Goal: Information Seeking & Learning: Understand process/instructions

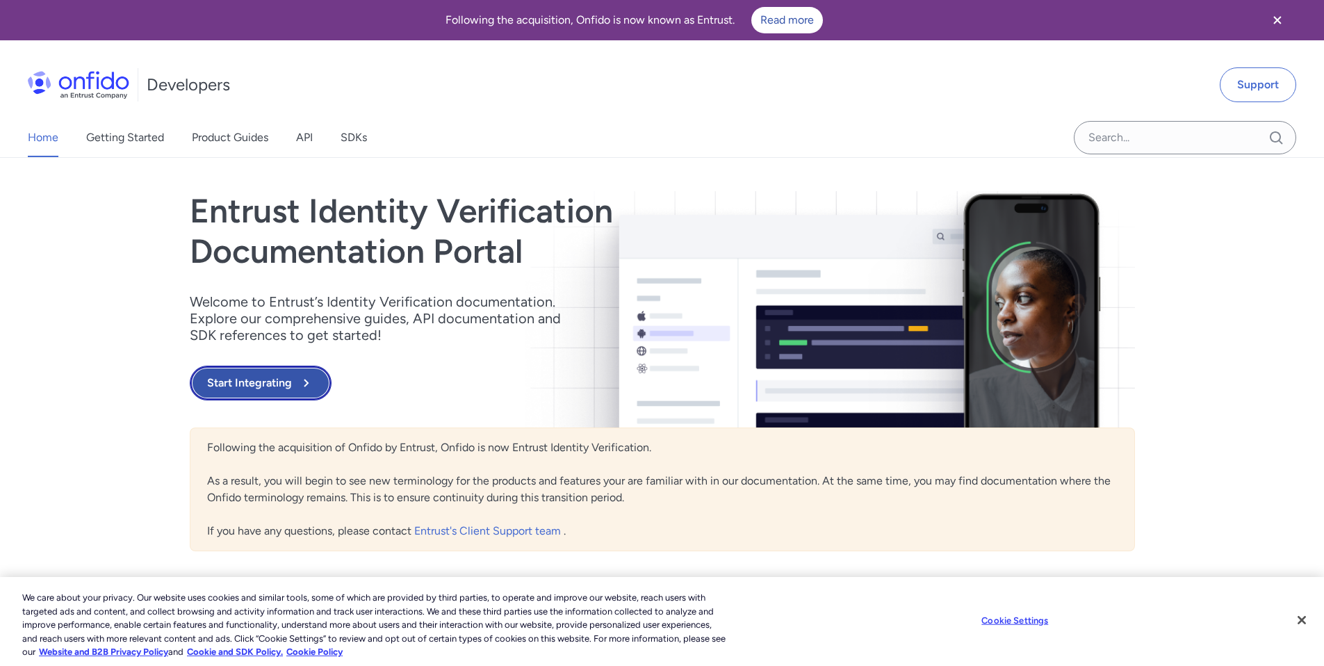
click at [281, 383] on button "Start Integrating" at bounding box center [261, 383] width 142 height 35
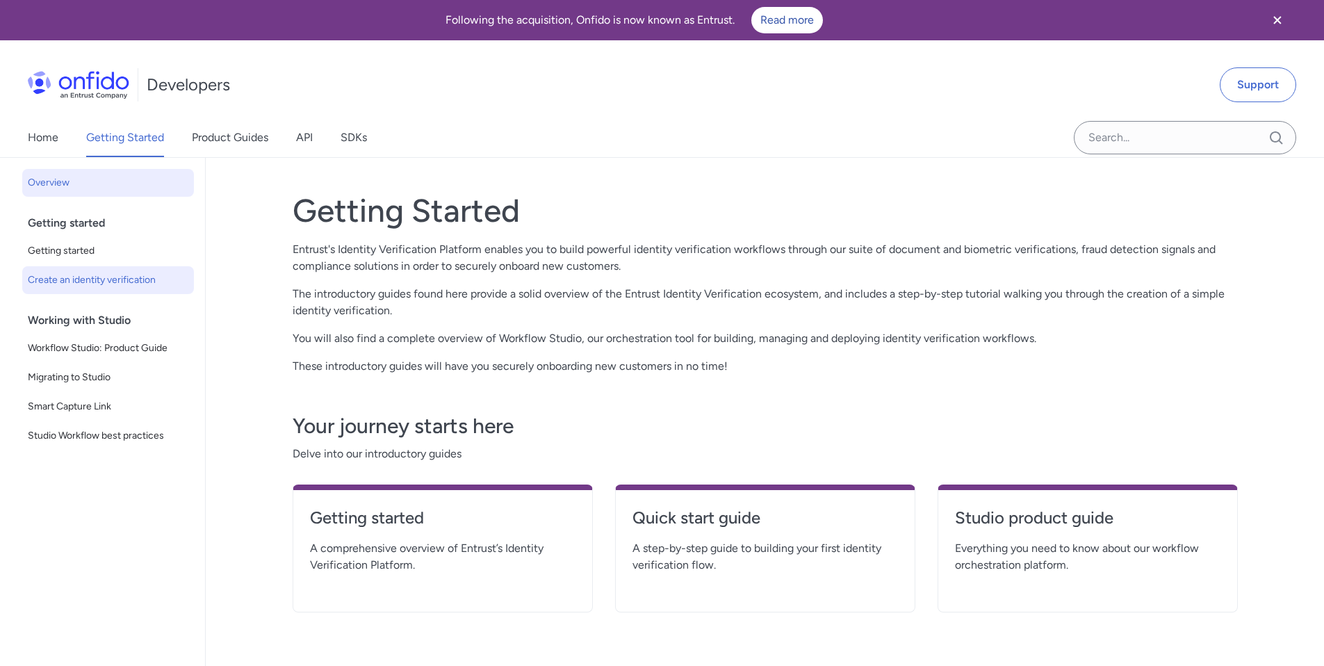
click at [111, 272] on span "Create an identity verification" at bounding box center [108, 280] width 161 height 17
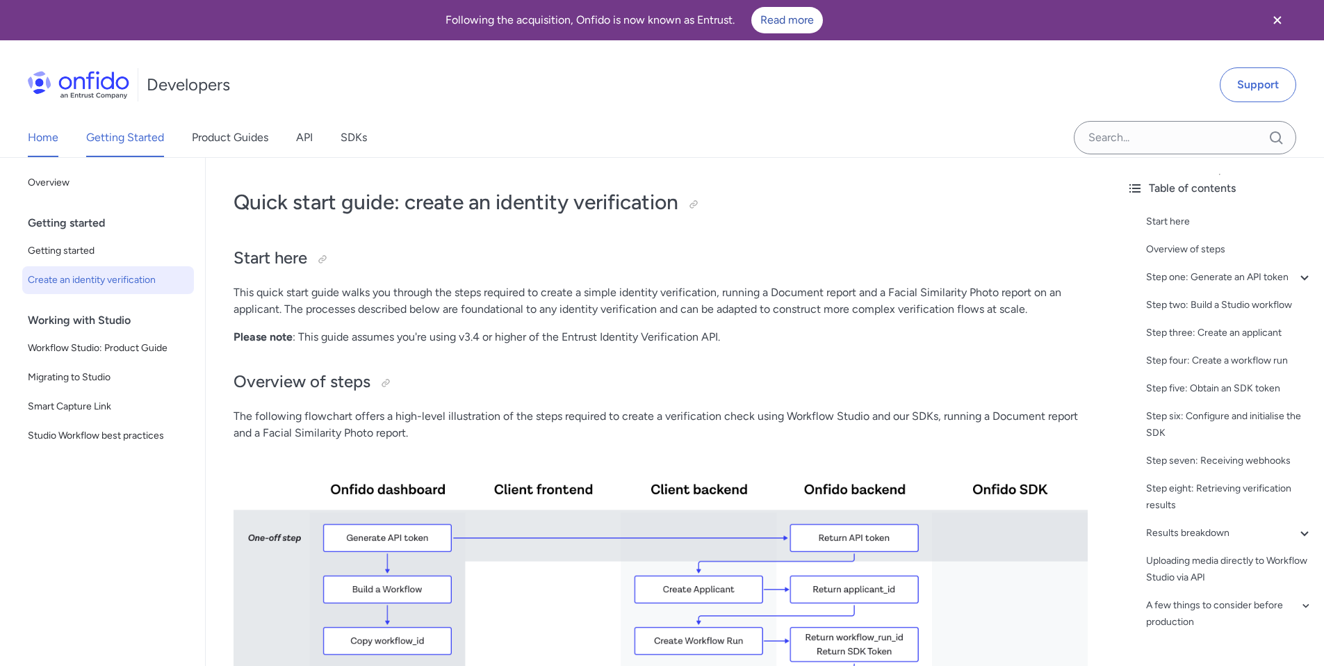
click at [43, 131] on link "Home" at bounding box center [43, 137] width 31 height 39
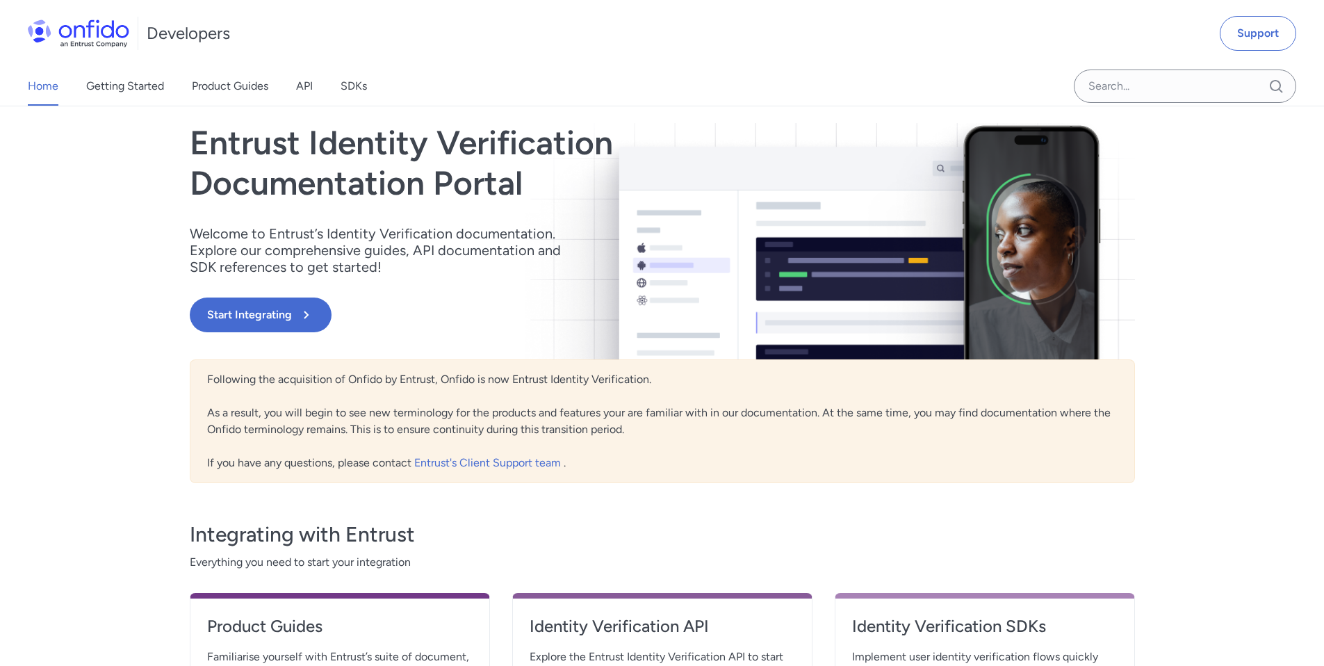
scroll to position [70, 0]
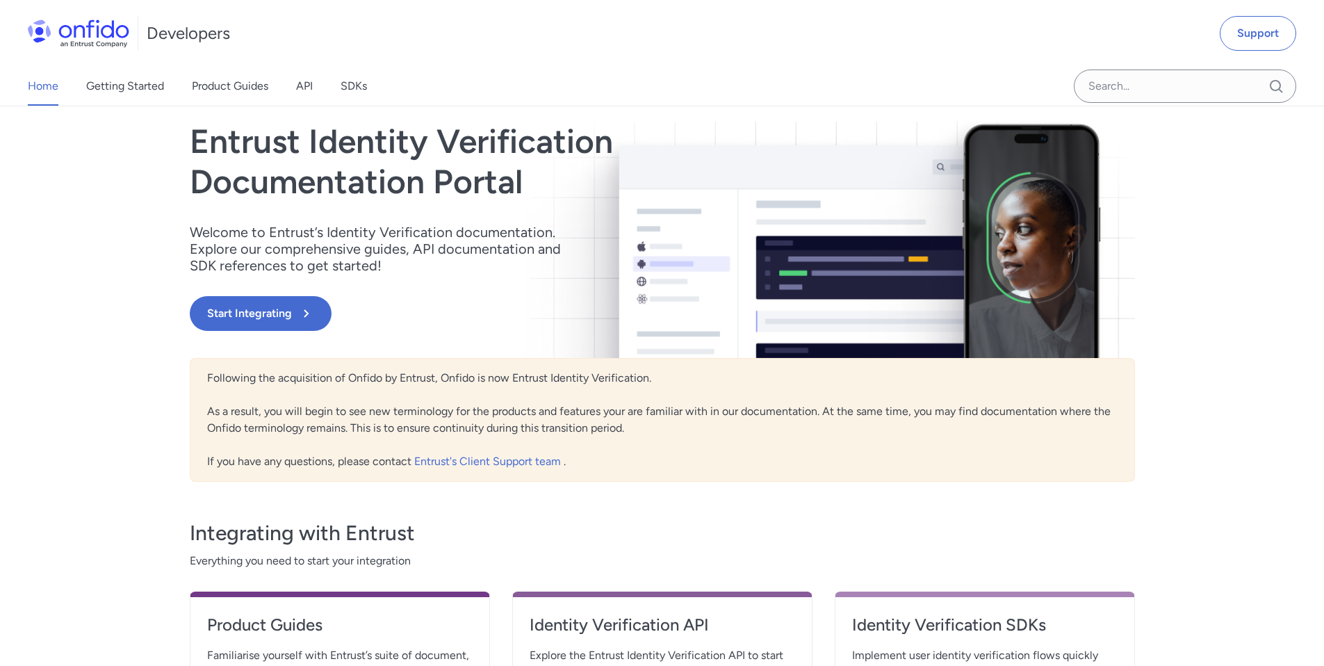
click at [295, 81] on div "Home Getting Started Product Guides API SDKs" at bounding box center [211, 86] width 423 height 39
click at [229, 78] on link "Product Guides" at bounding box center [230, 86] width 76 height 39
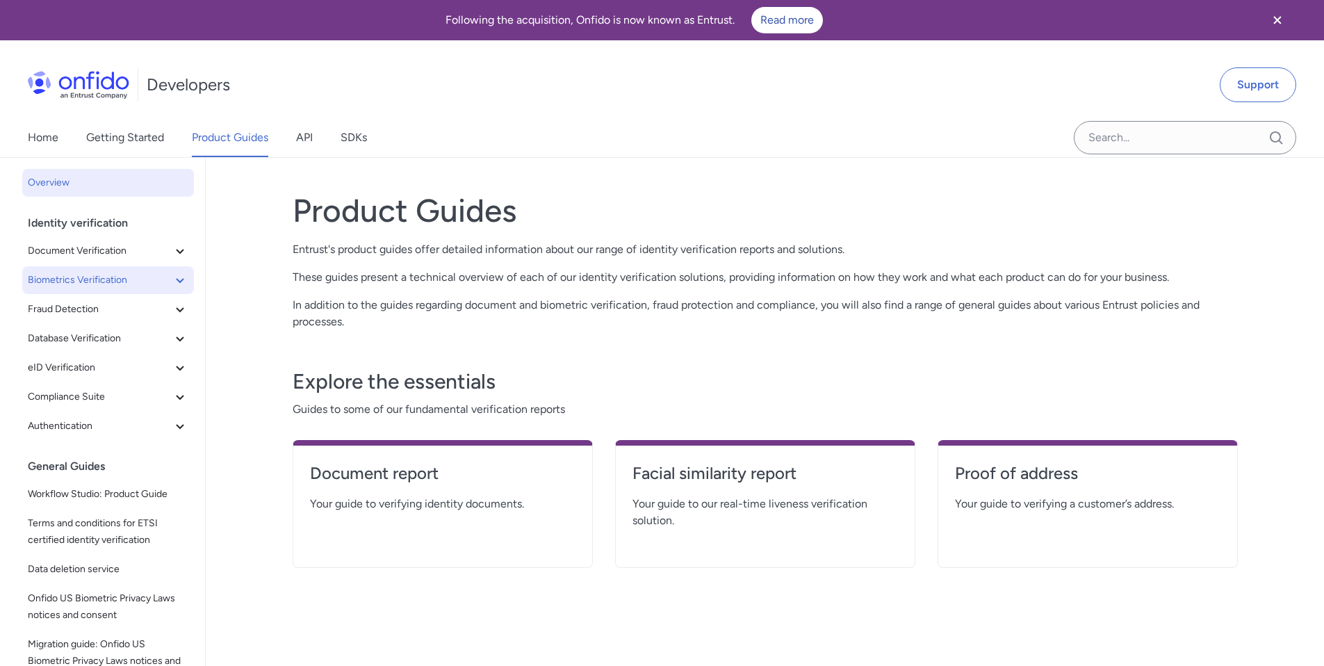
click at [172, 277] on icon at bounding box center [180, 280] width 17 height 17
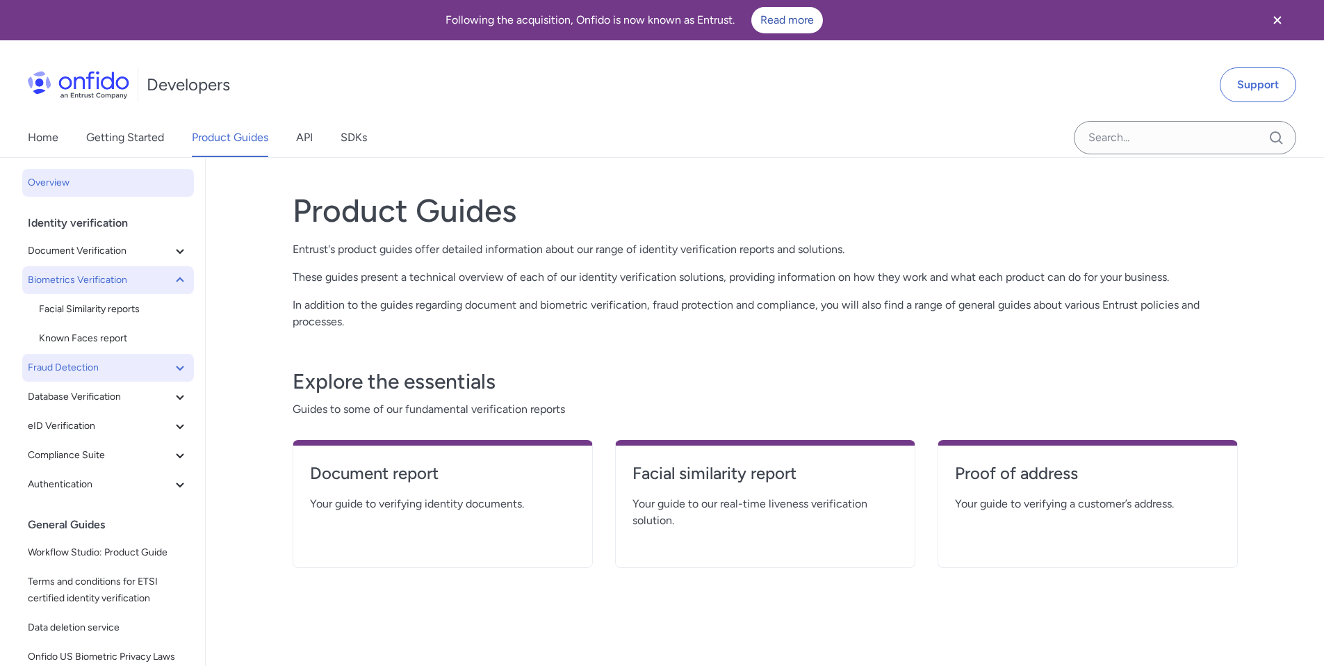
click at [172, 369] on icon at bounding box center [180, 367] width 17 height 17
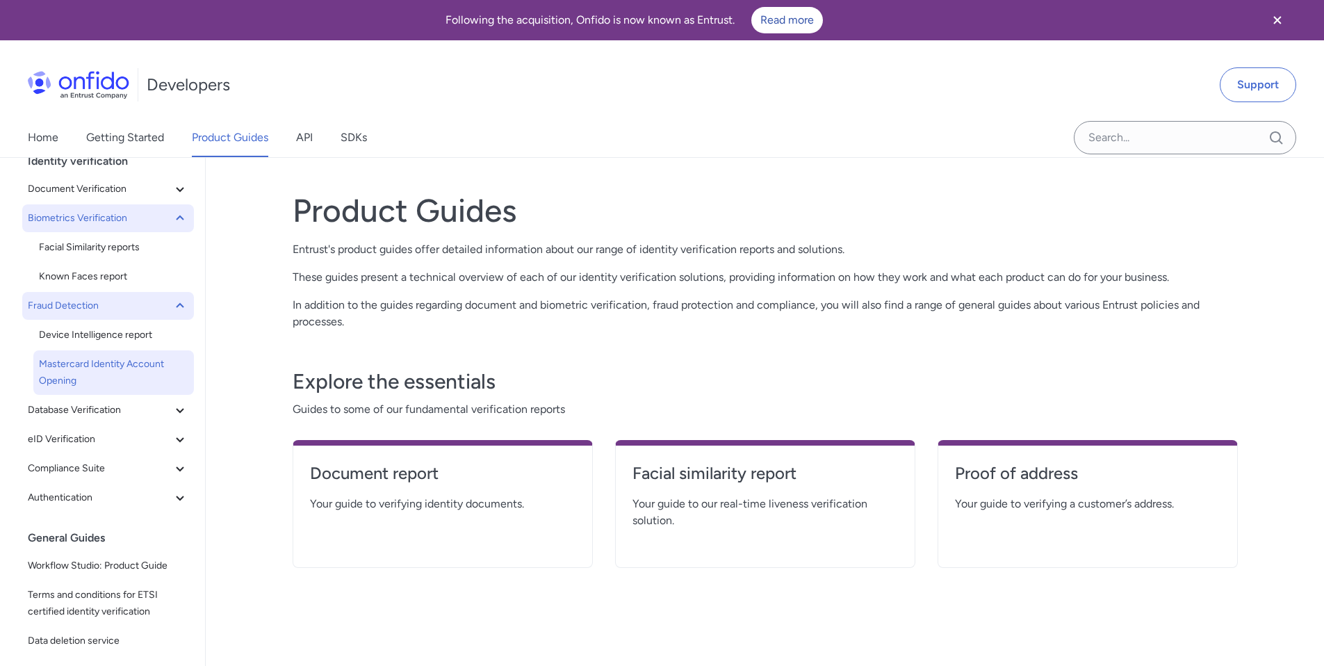
scroll to position [76, 0]
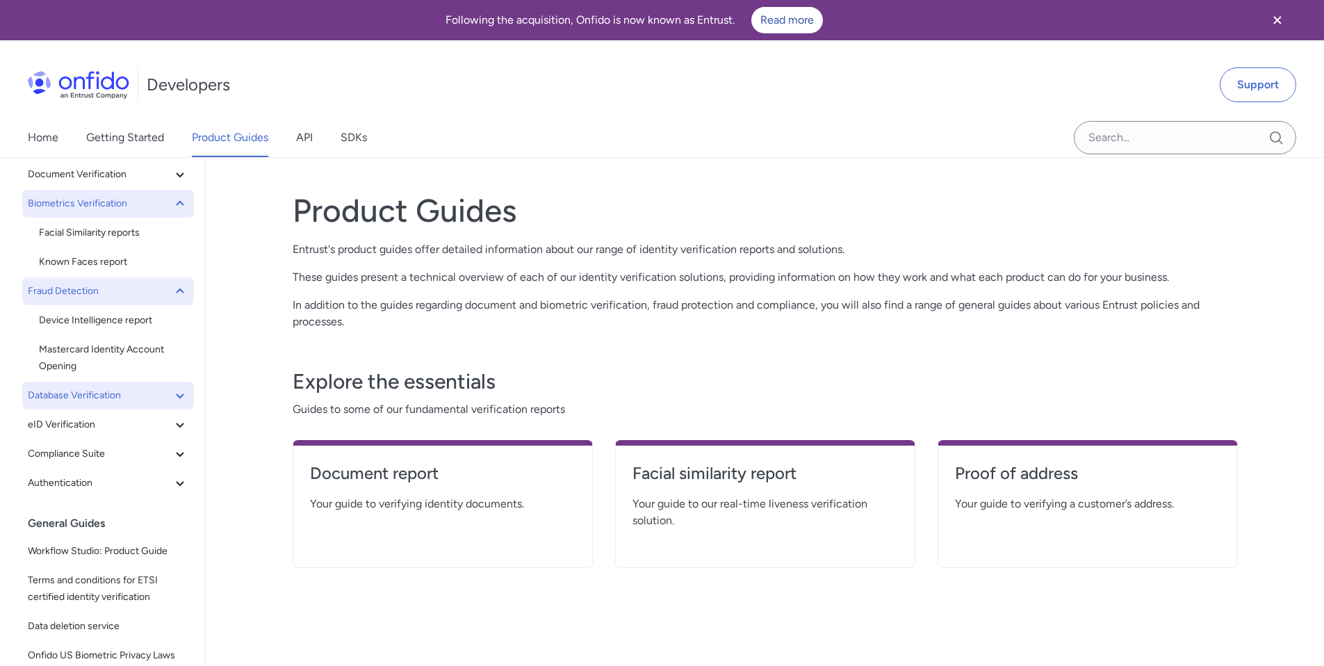
click at [172, 403] on icon at bounding box center [180, 395] width 17 height 17
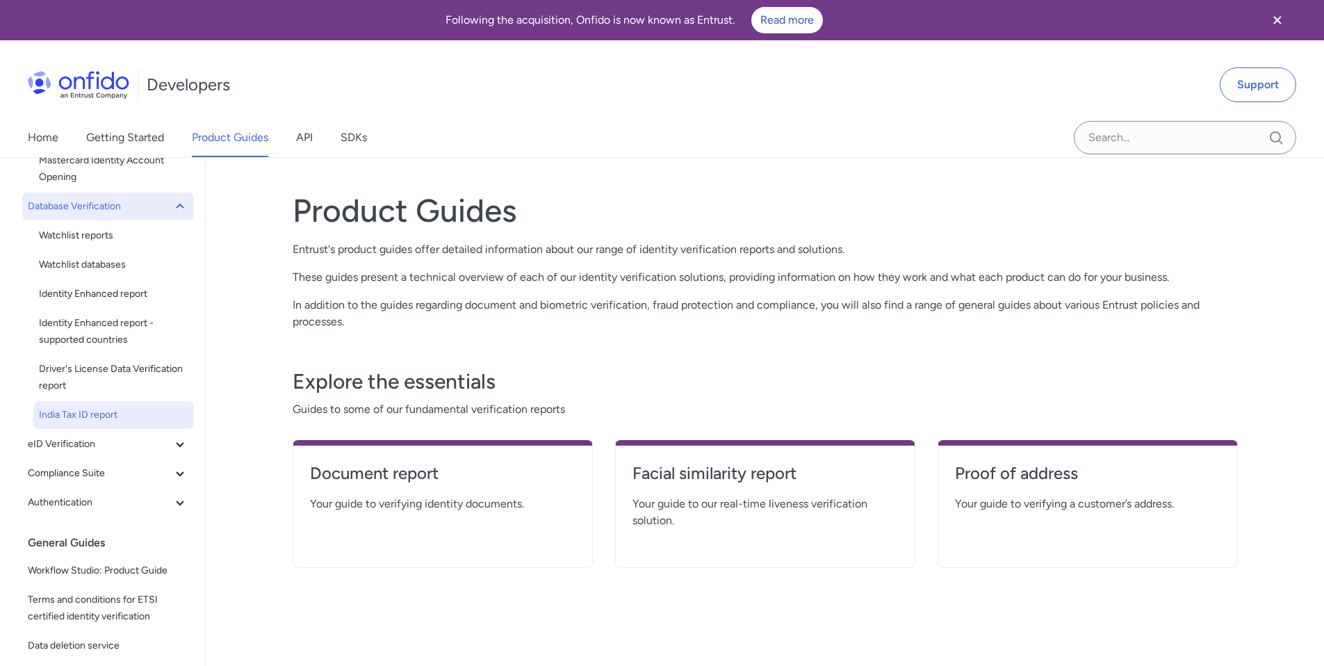
scroll to position [273, 0]
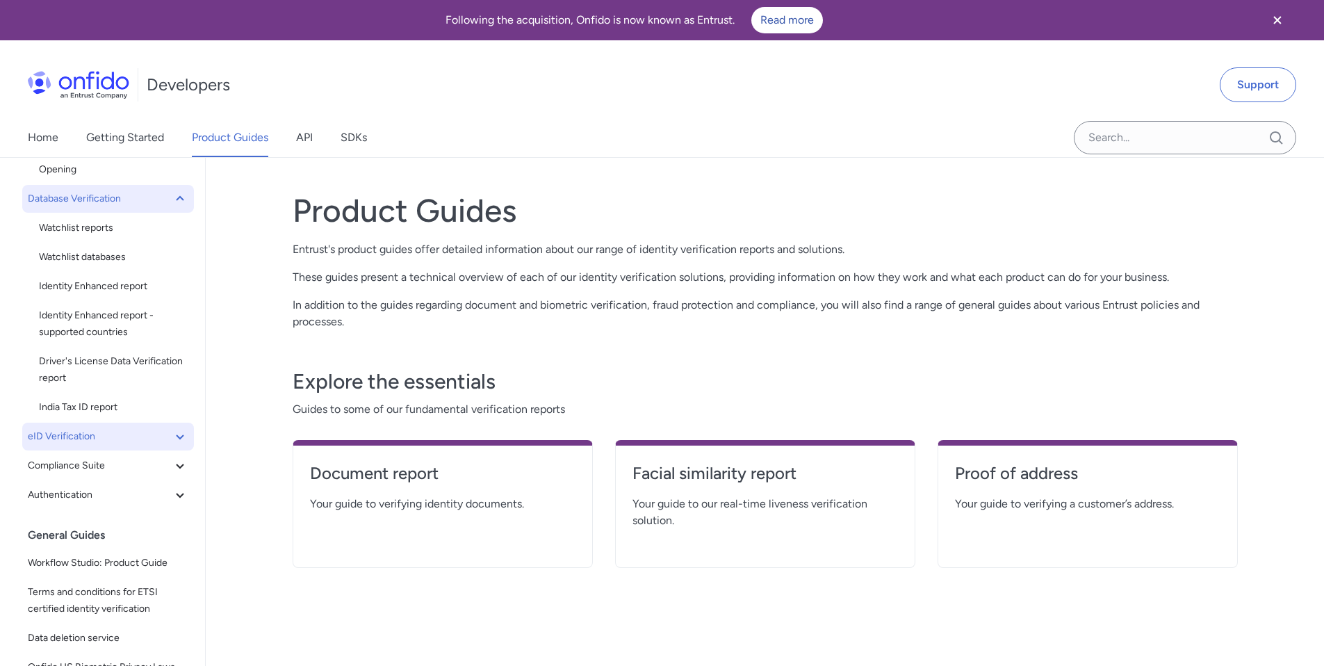
click at [172, 429] on icon at bounding box center [180, 436] width 17 height 17
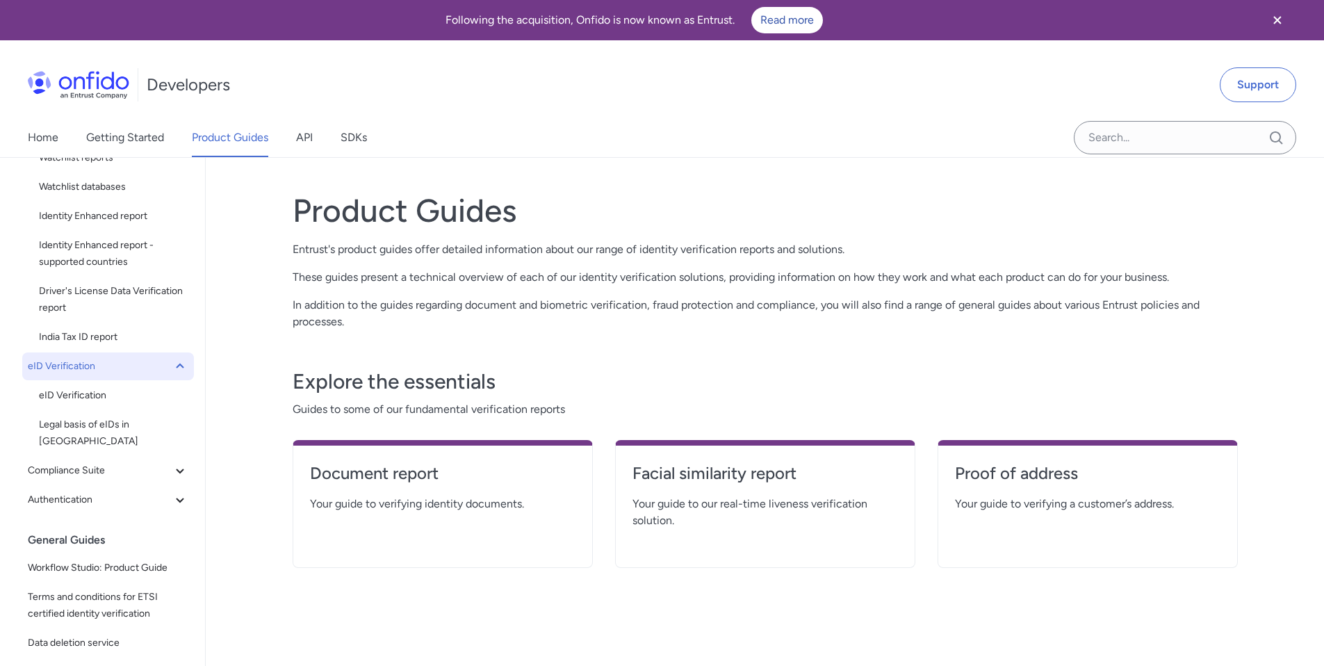
scroll to position [349, 0]
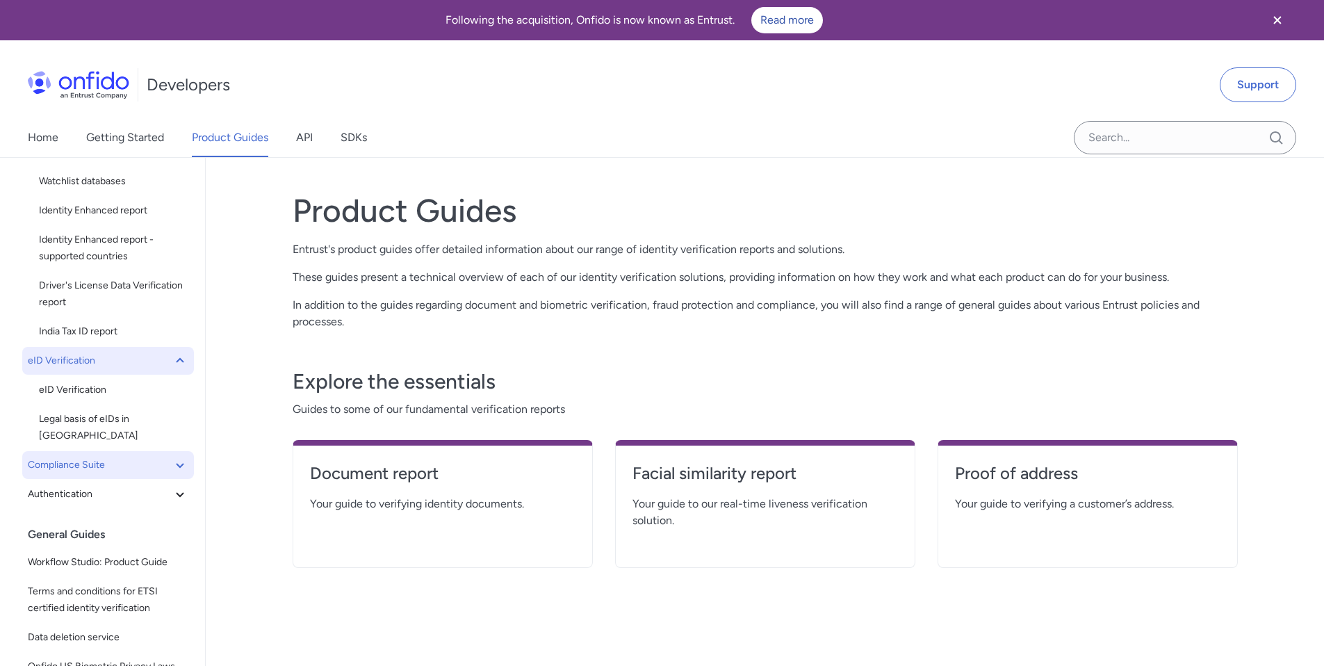
click at [172, 457] on icon at bounding box center [180, 465] width 17 height 17
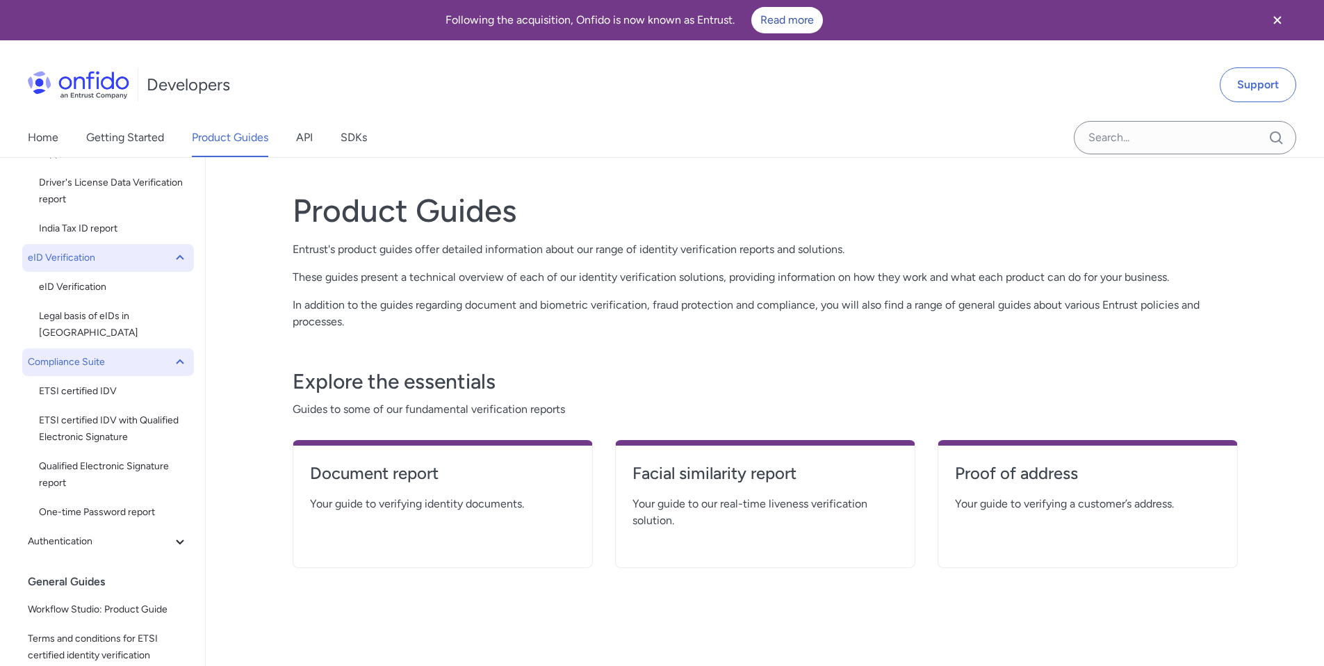
scroll to position [455, 0]
click at [176, 536] on icon at bounding box center [180, 538] width 8 height 5
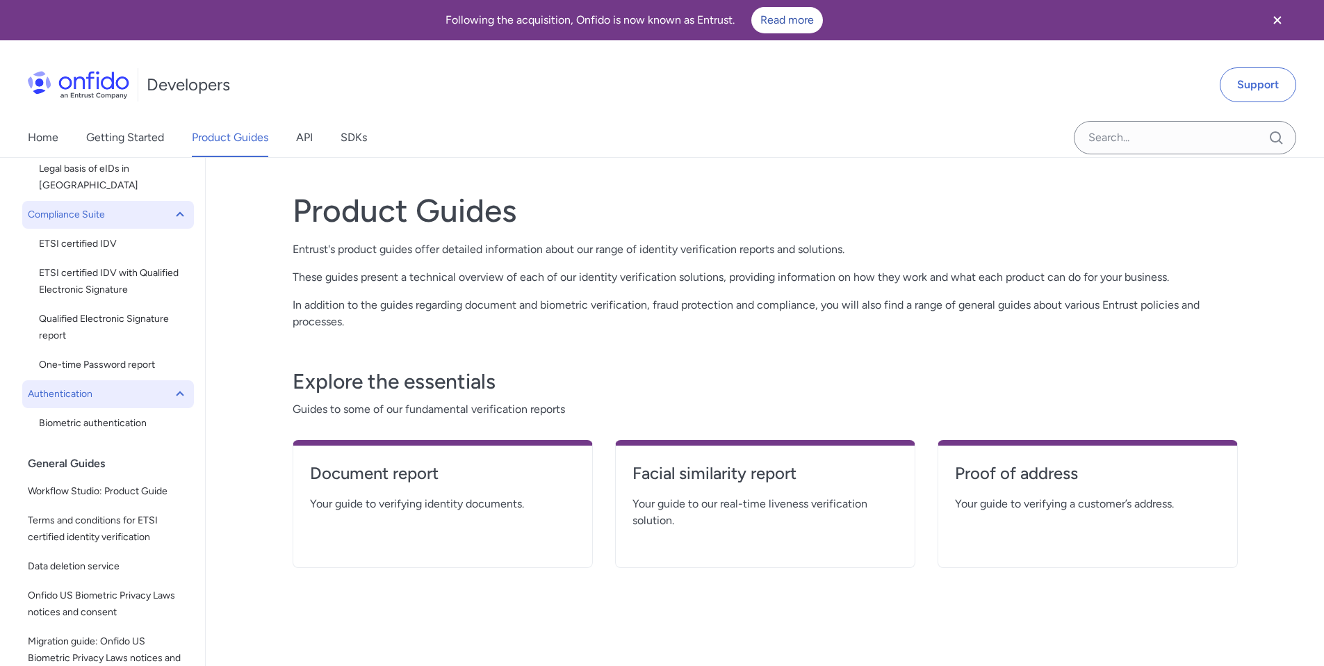
scroll to position [600, 0]
click at [127, 414] on span "Biometric authentication" at bounding box center [113, 422] width 149 height 17
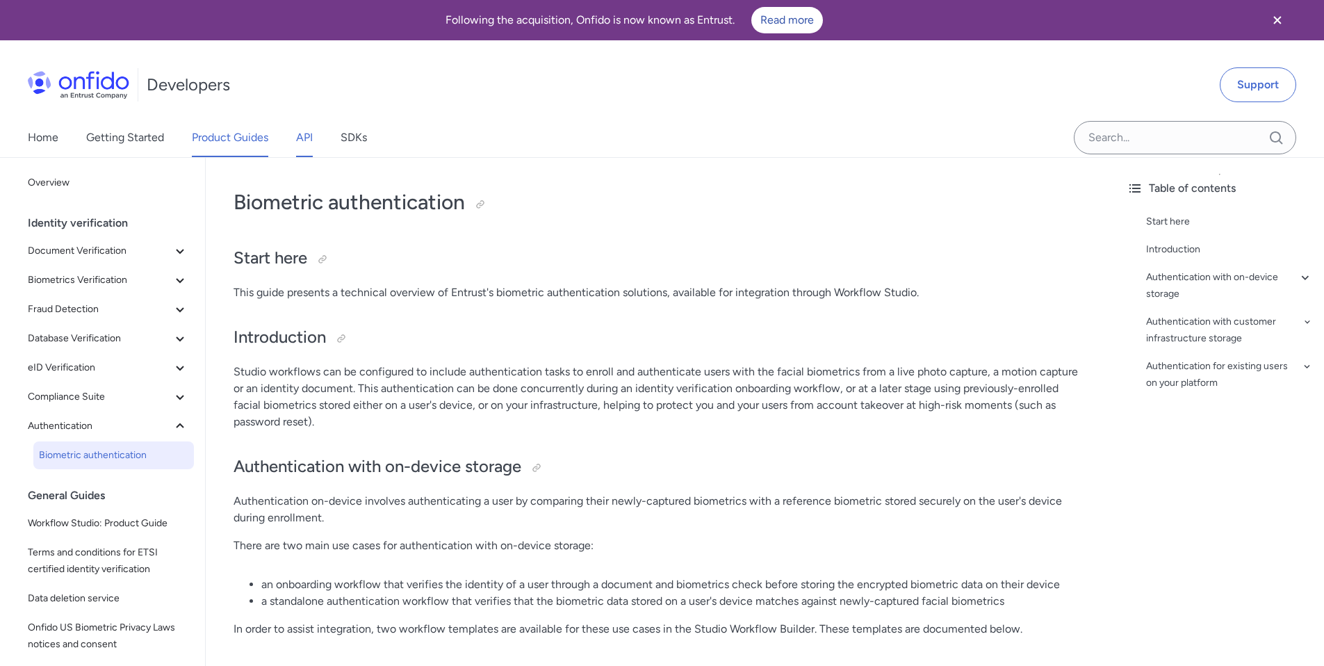
click at [300, 144] on link "API" at bounding box center [304, 137] width 17 height 39
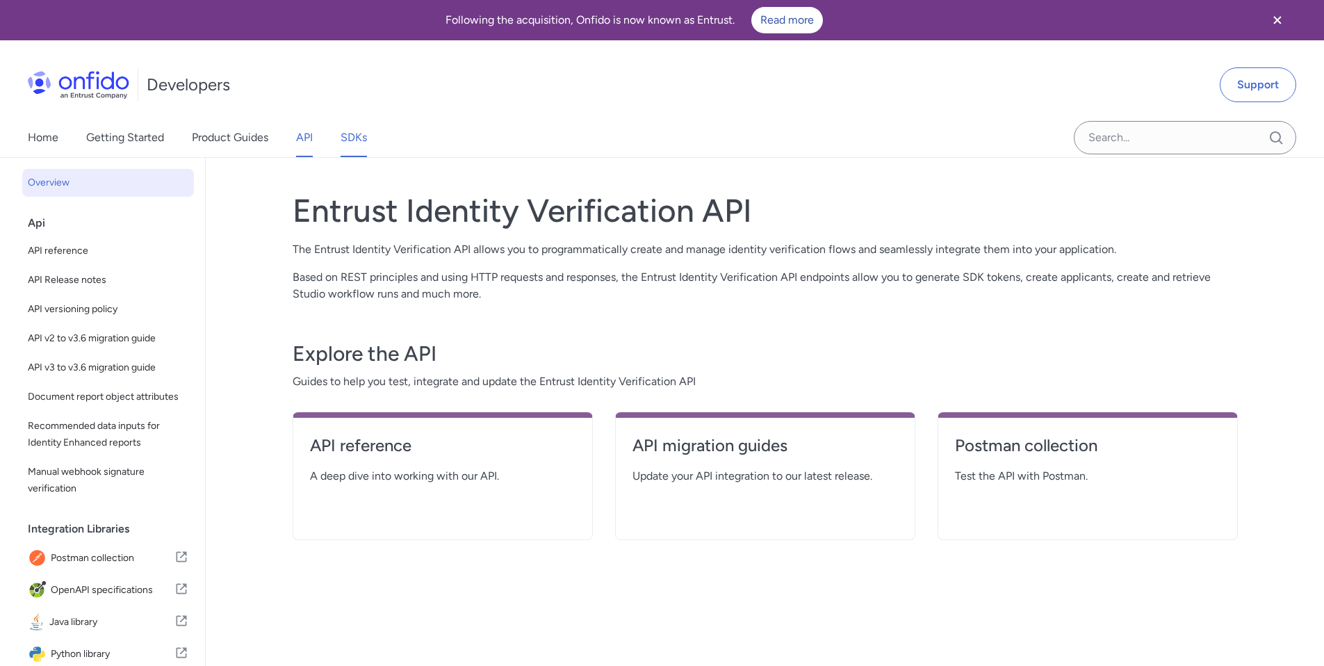
click at [359, 145] on link "SDKs" at bounding box center [354, 137] width 26 height 39
click at [355, 131] on link "SDKs" at bounding box center [354, 137] width 26 height 39
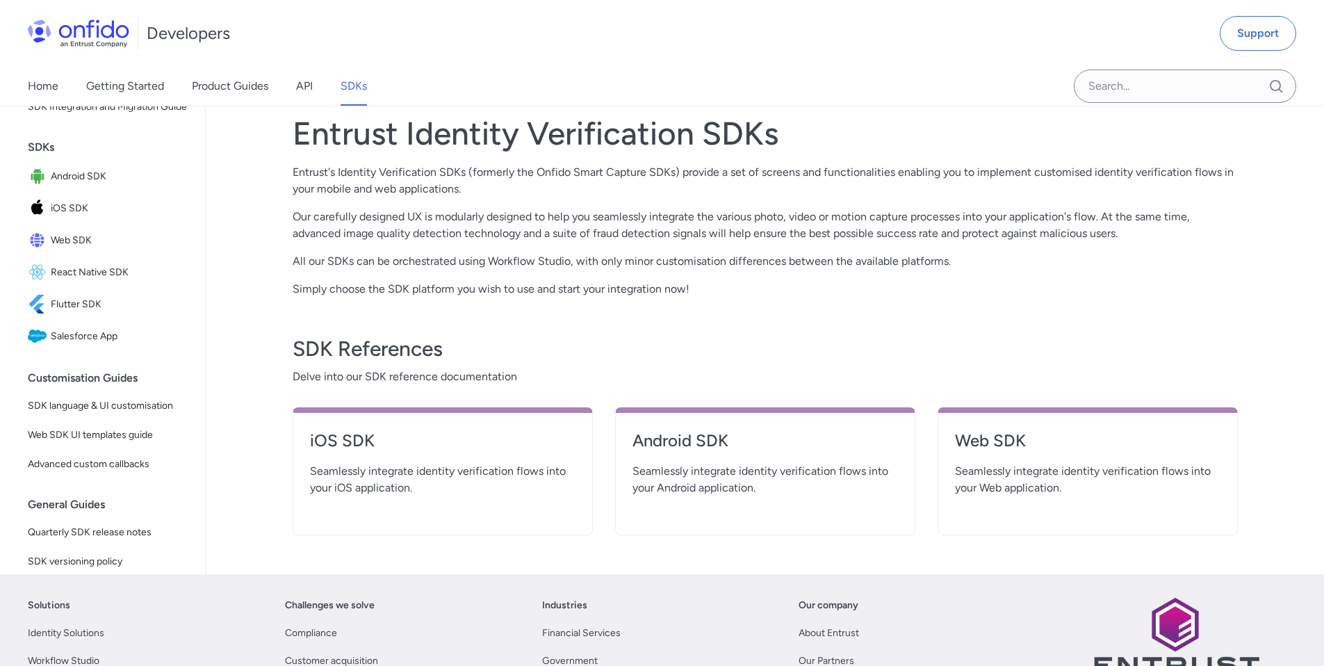
scroll to position [272, 0]
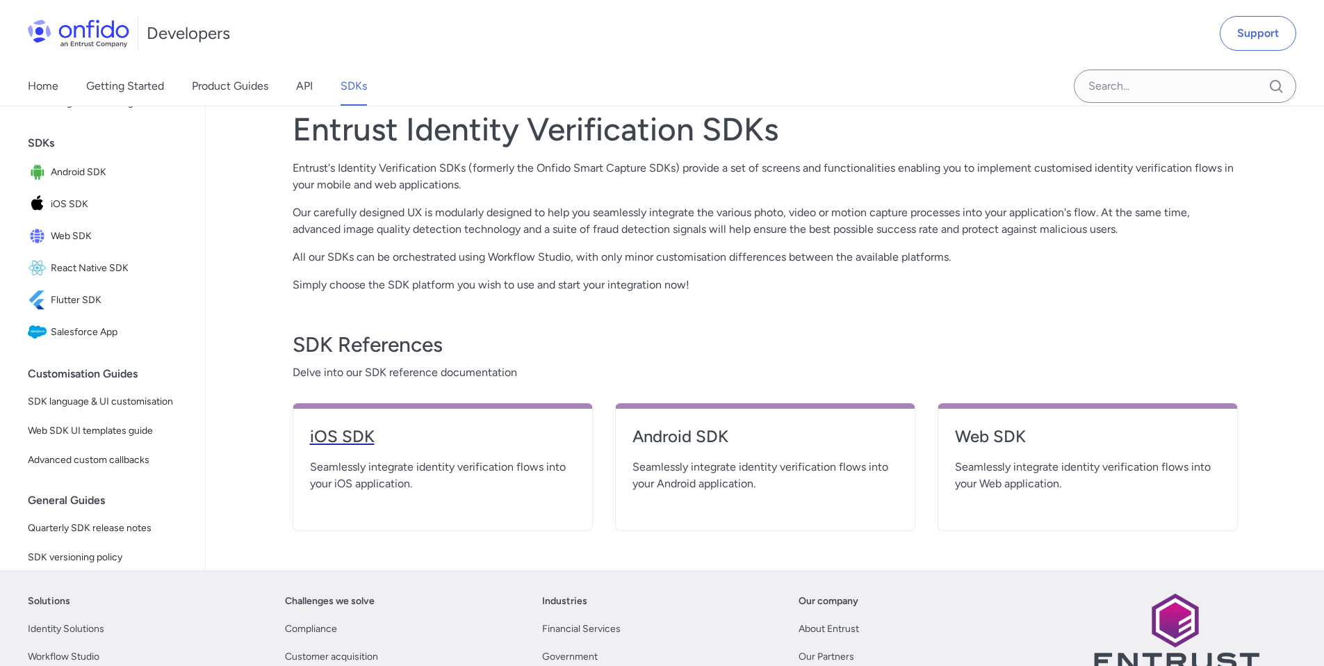
click at [335, 436] on h4 "iOS SDK" at bounding box center [443, 436] width 266 height 22
click at [356, 436] on h4 "iOS SDK" at bounding box center [443, 436] width 266 height 22
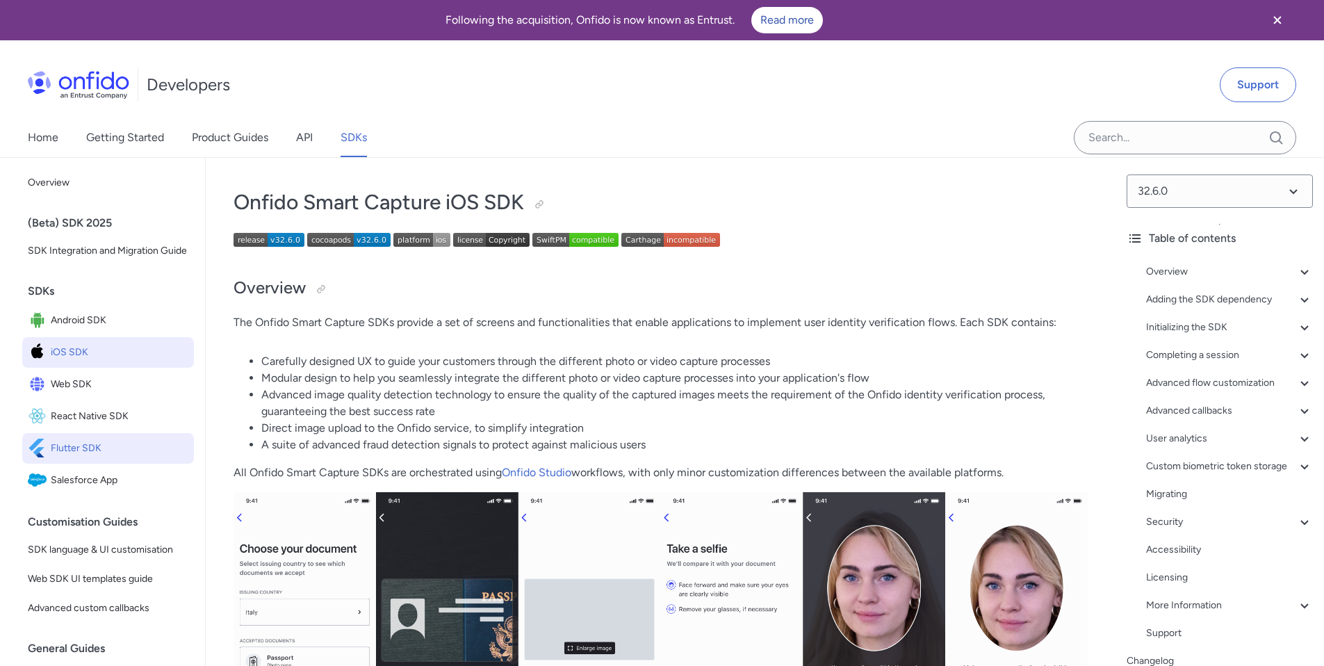
click at [90, 458] on span "Flutter SDK" at bounding box center [120, 448] width 138 height 19
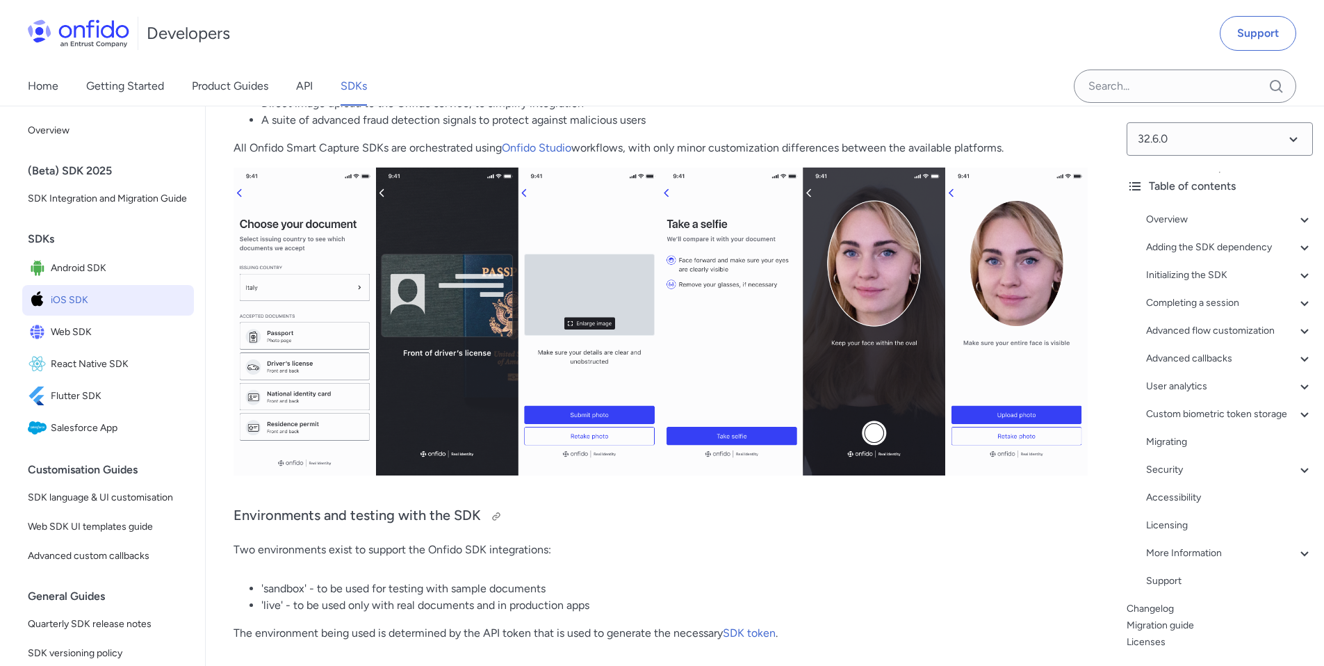
scroll to position [434, 0]
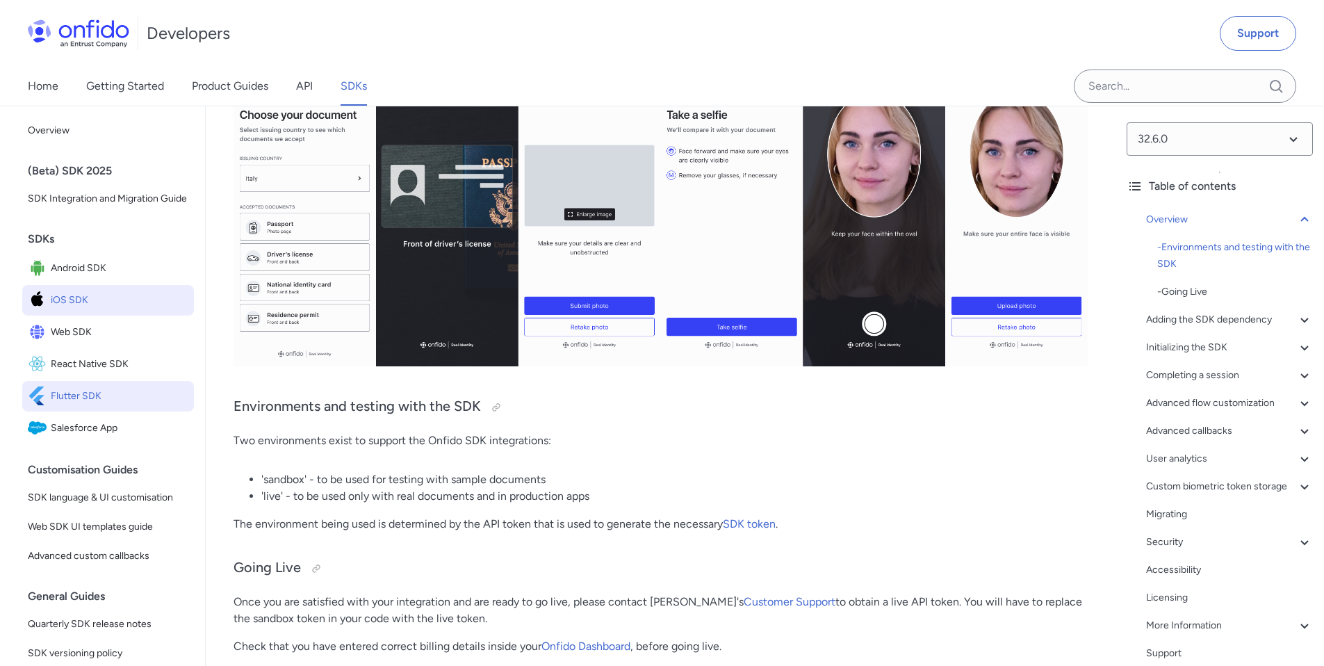
click at [98, 406] on span "Flutter SDK" at bounding box center [120, 395] width 138 height 19
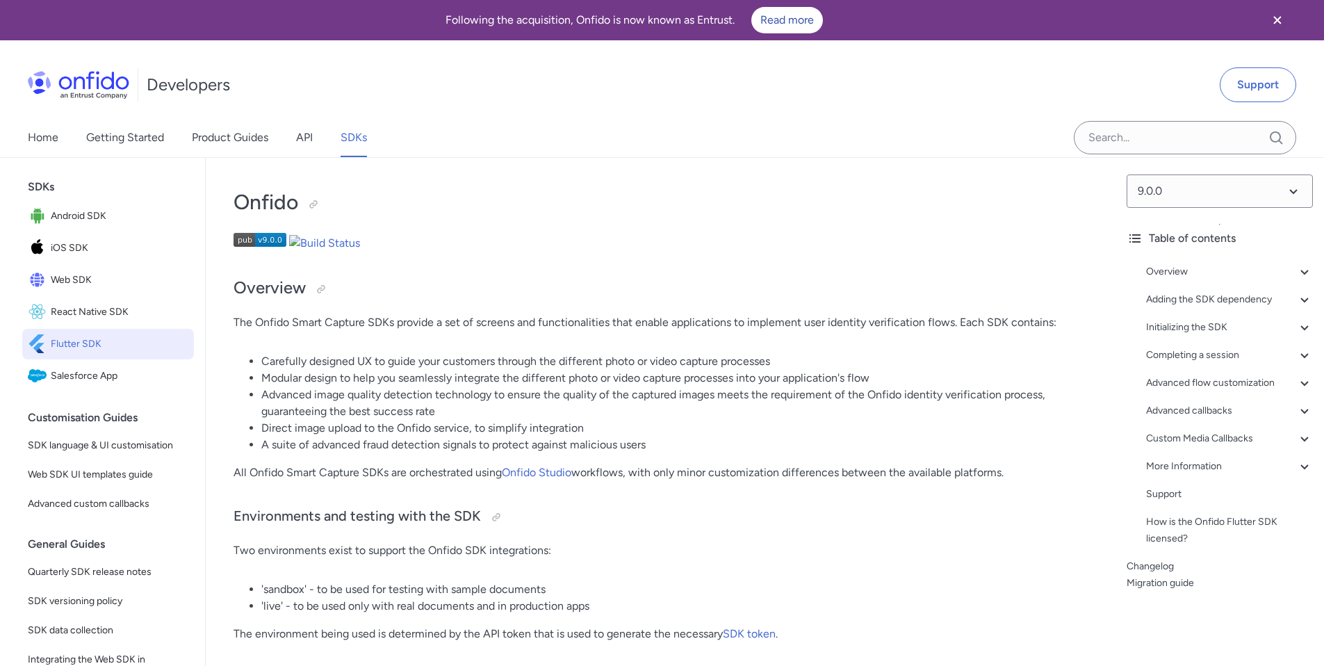
click at [58, 140] on div "Home Getting Started Product Guides API SDKs" at bounding box center [211, 137] width 423 height 39
click at [48, 139] on link "Home" at bounding box center [43, 137] width 31 height 39
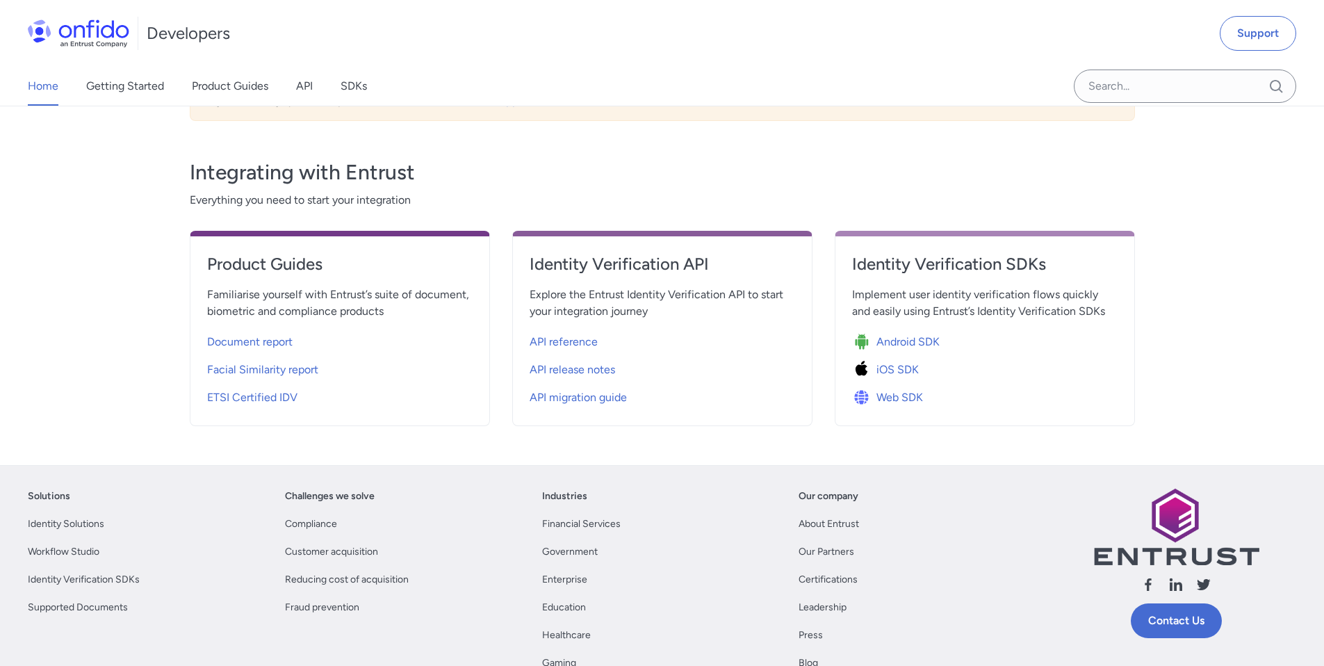
scroll to position [431, 0]
click at [557, 345] on span "API reference" at bounding box center [564, 341] width 68 height 17
select select "http"
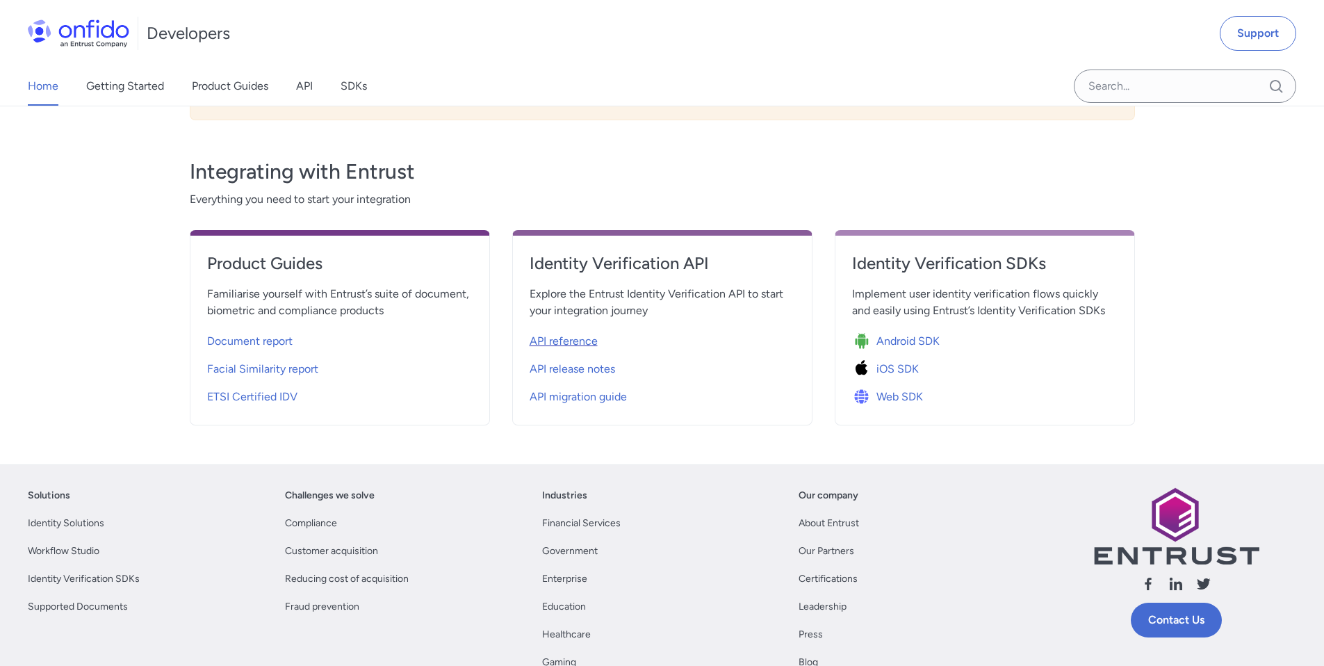
select select "http"
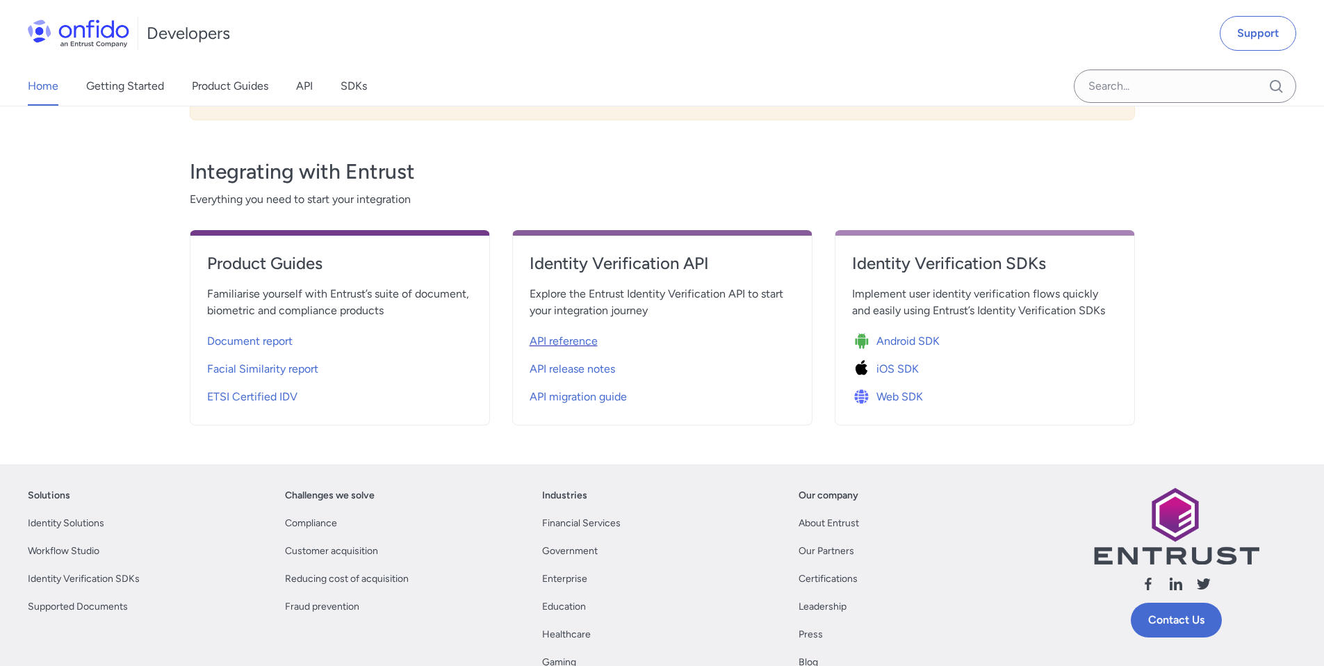
select select "http"
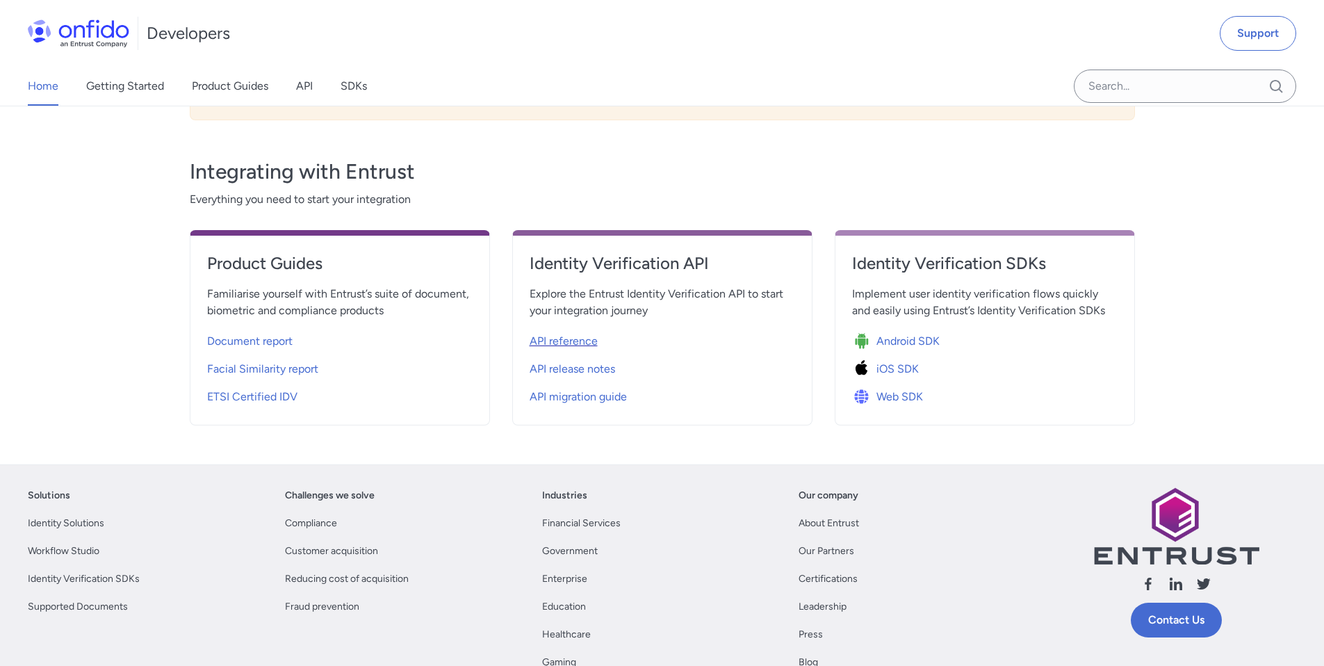
select select "http"
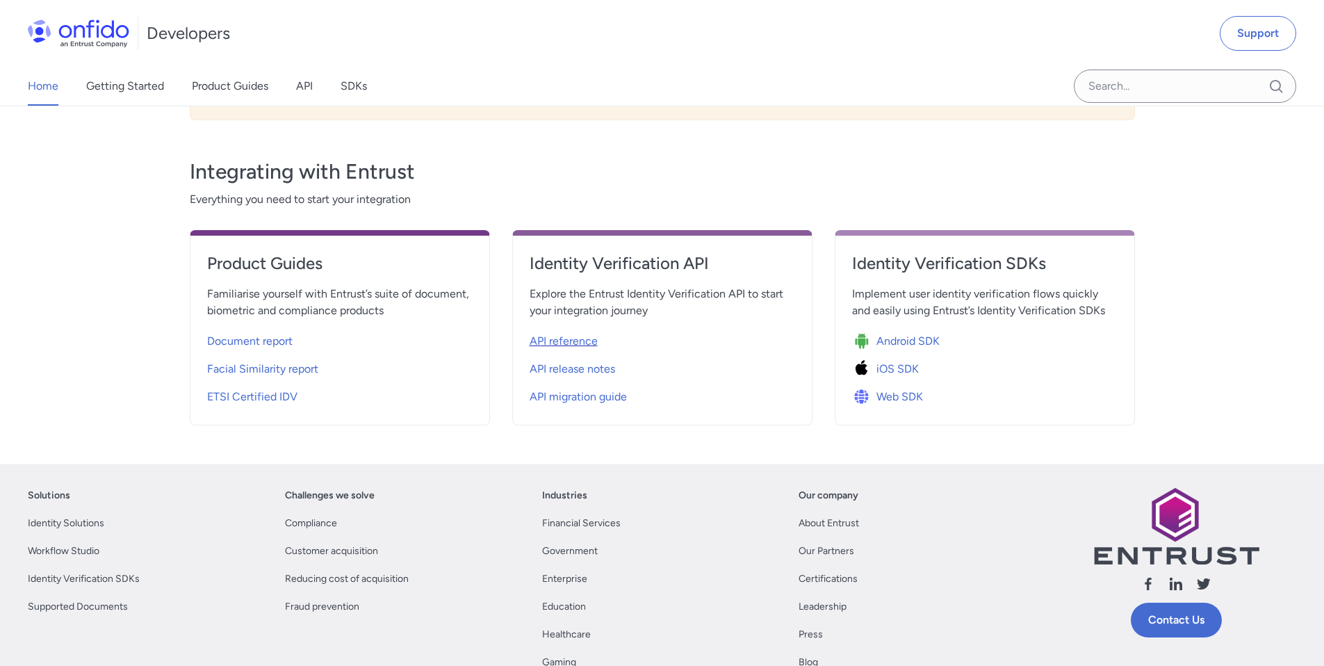
select select "http"
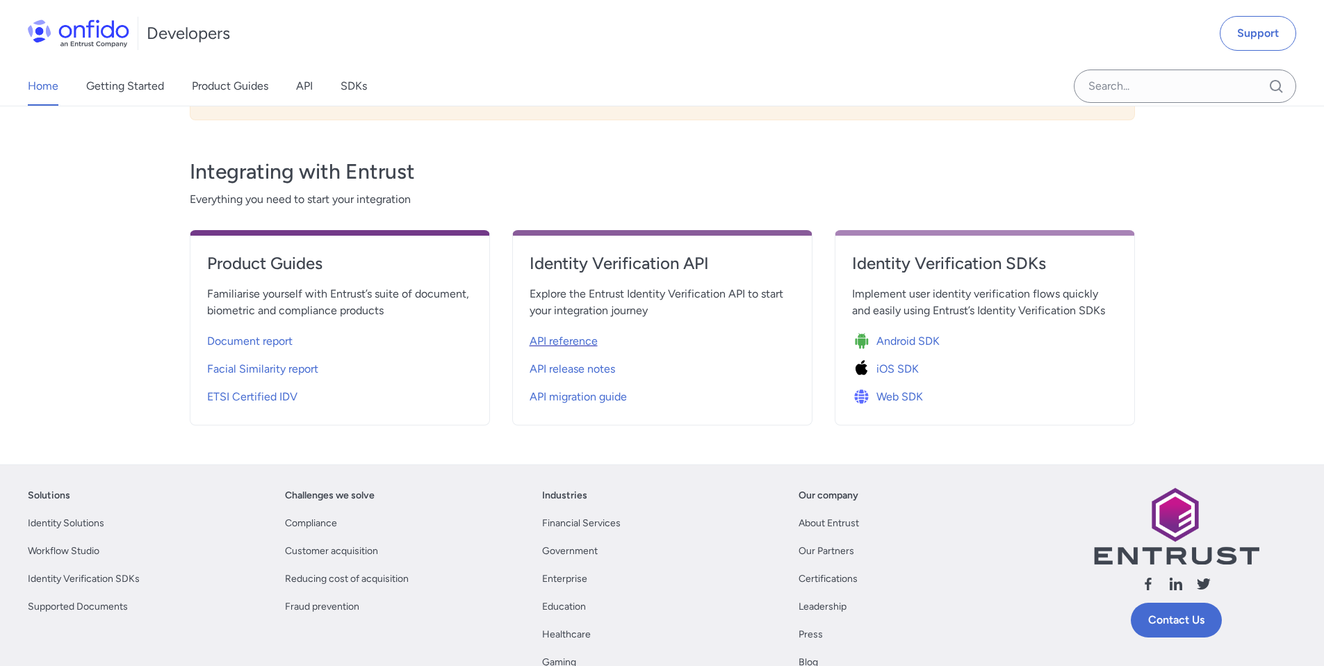
select select "http"
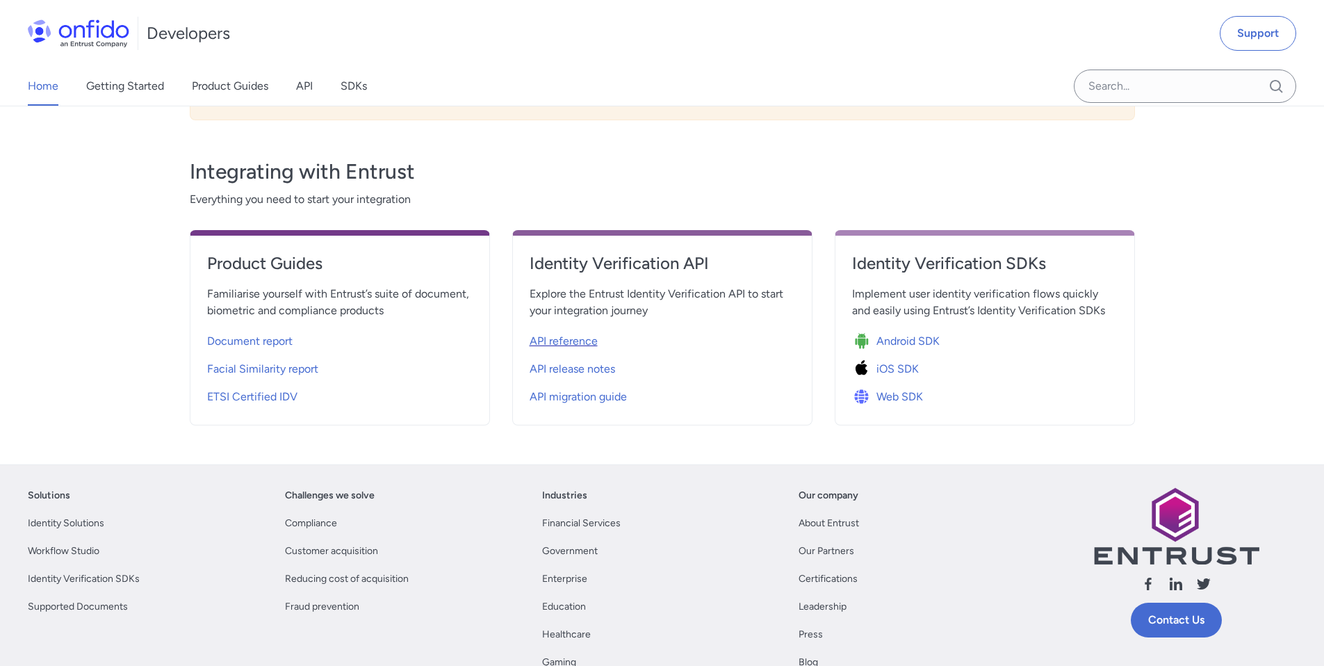
select select "http"
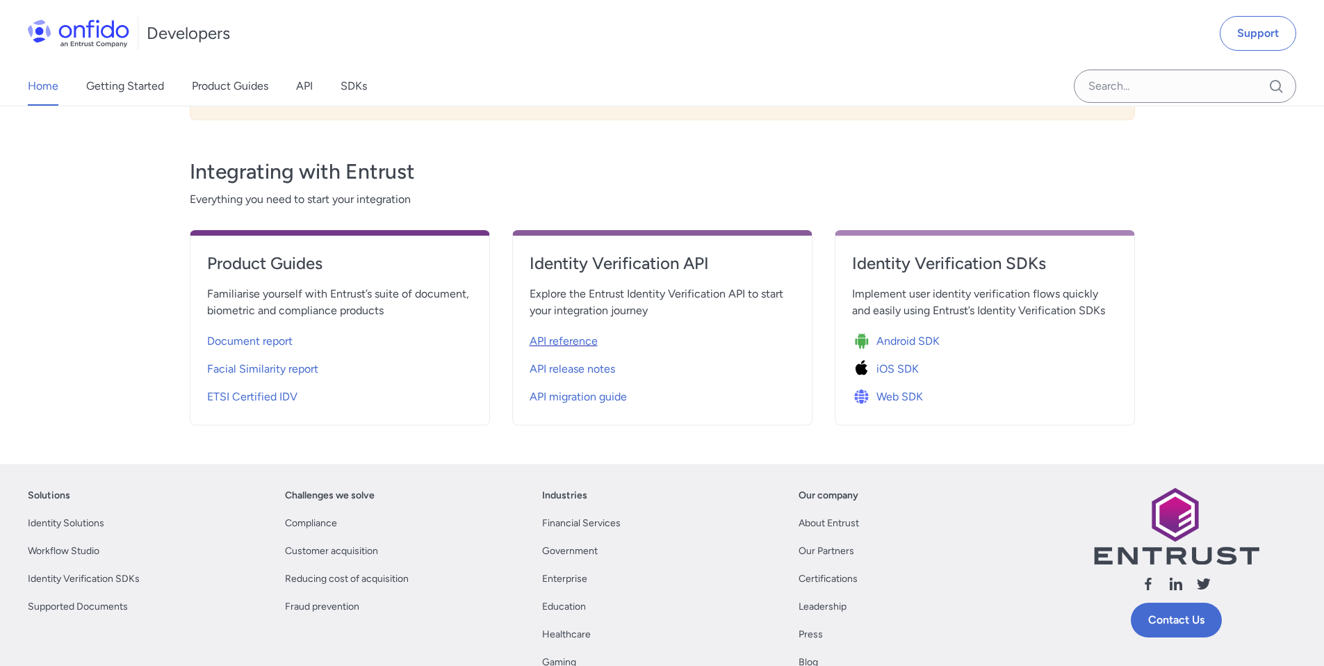
select select "http"
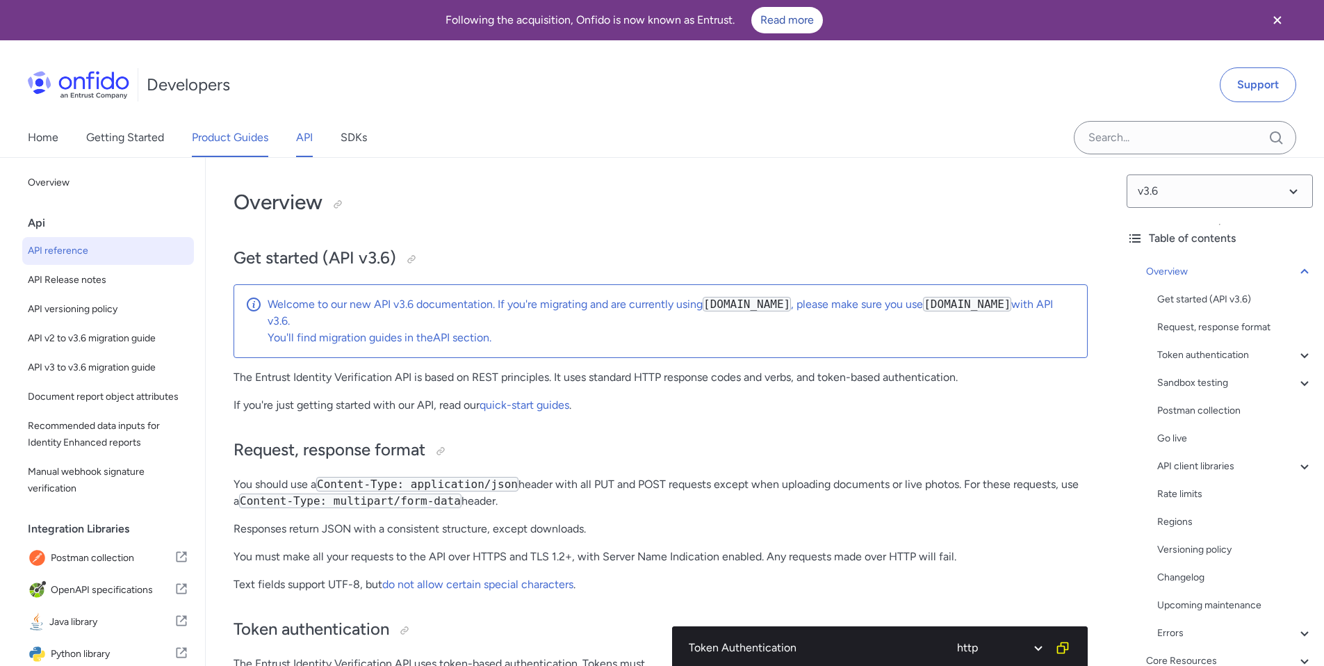
click at [249, 138] on link "Product Guides" at bounding box center [230, 137] width 76 height 39
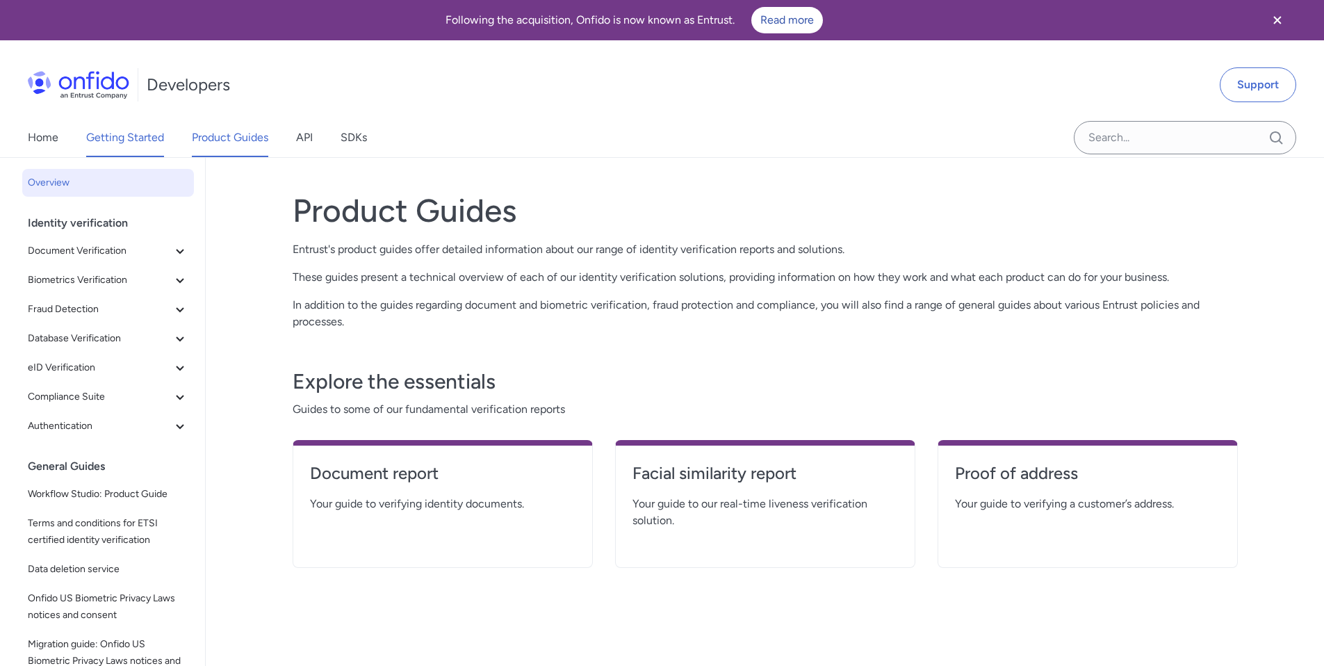
click at [122, 140] on link "Getting Started" at bounding box center [125, 137] width 78 height 39
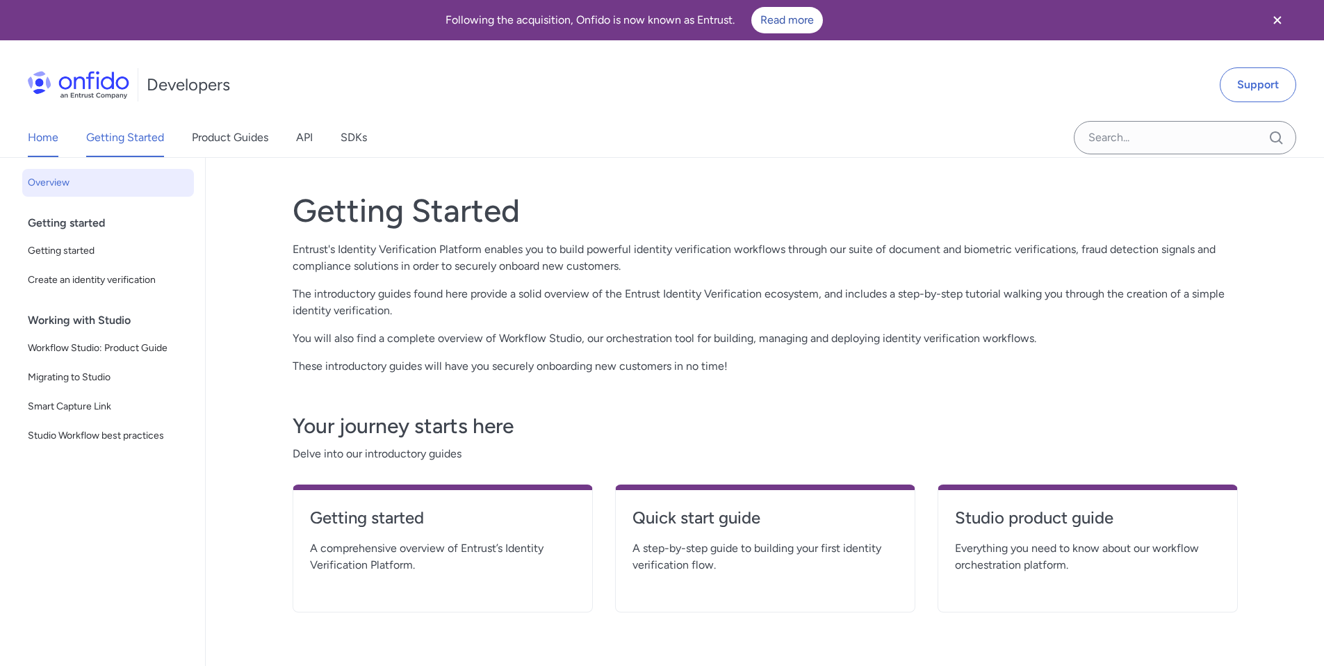
click at [49, 140] on link "Home" at bounding box center [43, 137] width 31 height 39
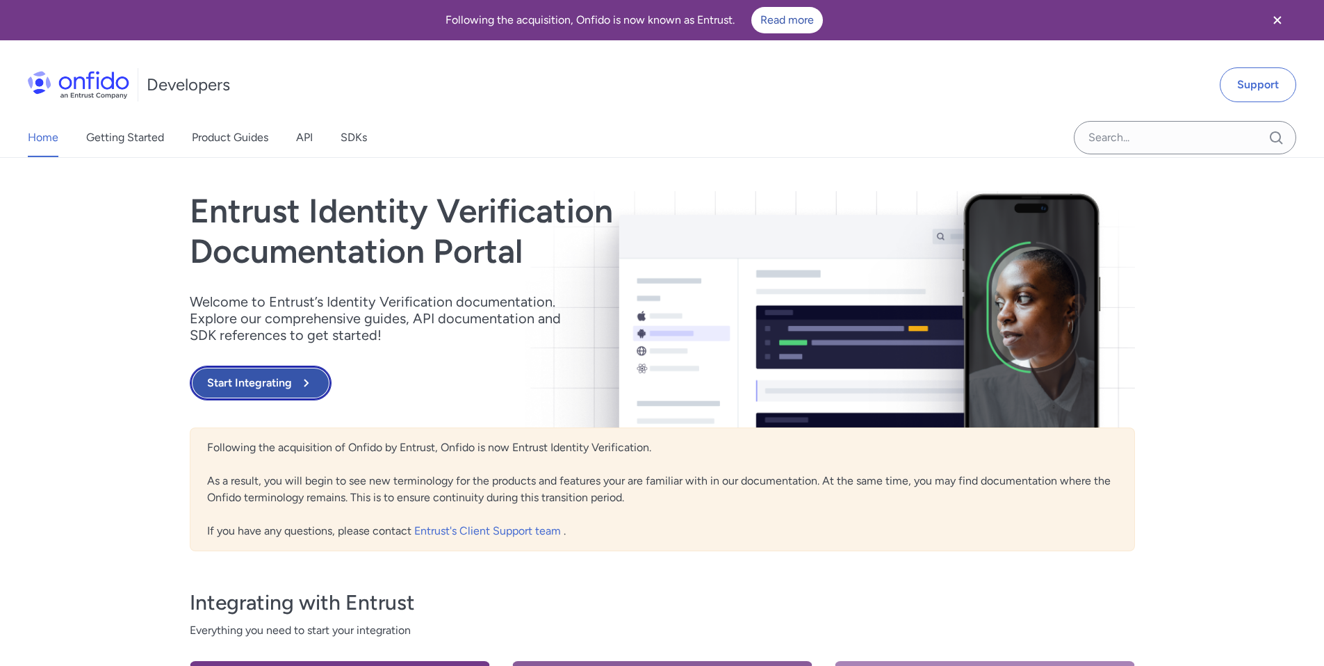
click at [249, 392] on button "Start Integrating" at bounding box center [261, 383] width 142 height 35
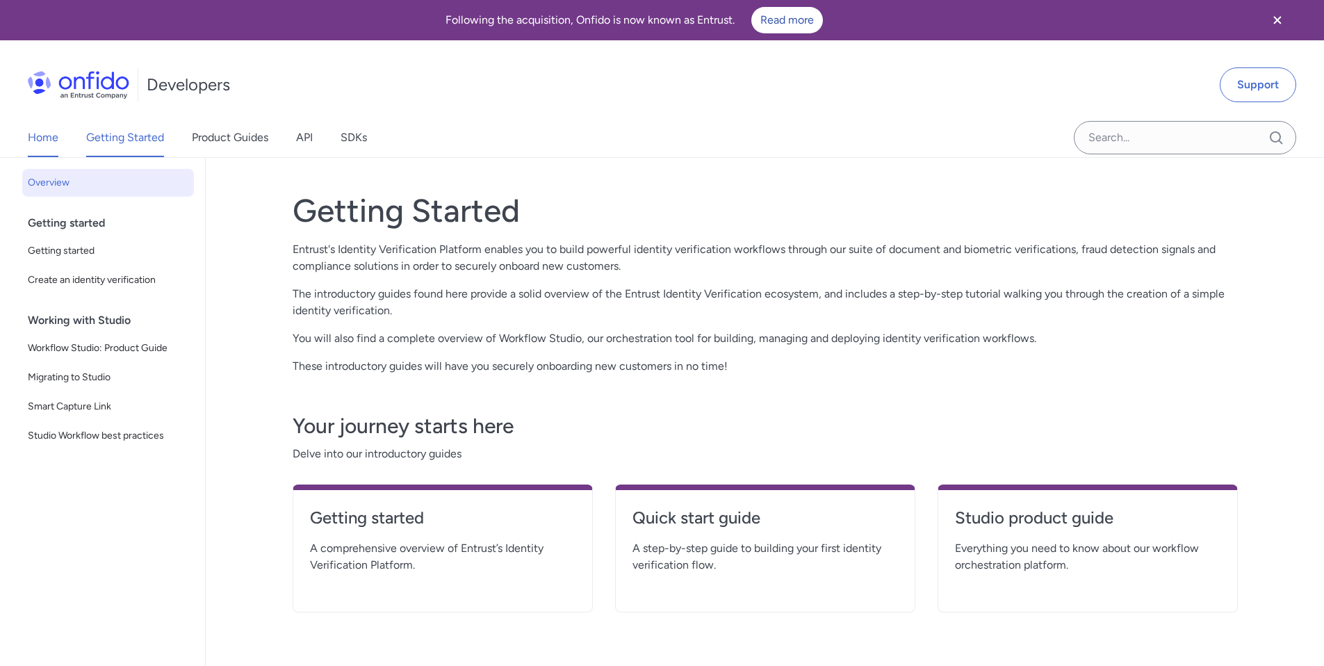
click at [57, 138] on link "Home" at bounding box center [43, 137] width 31 height 39
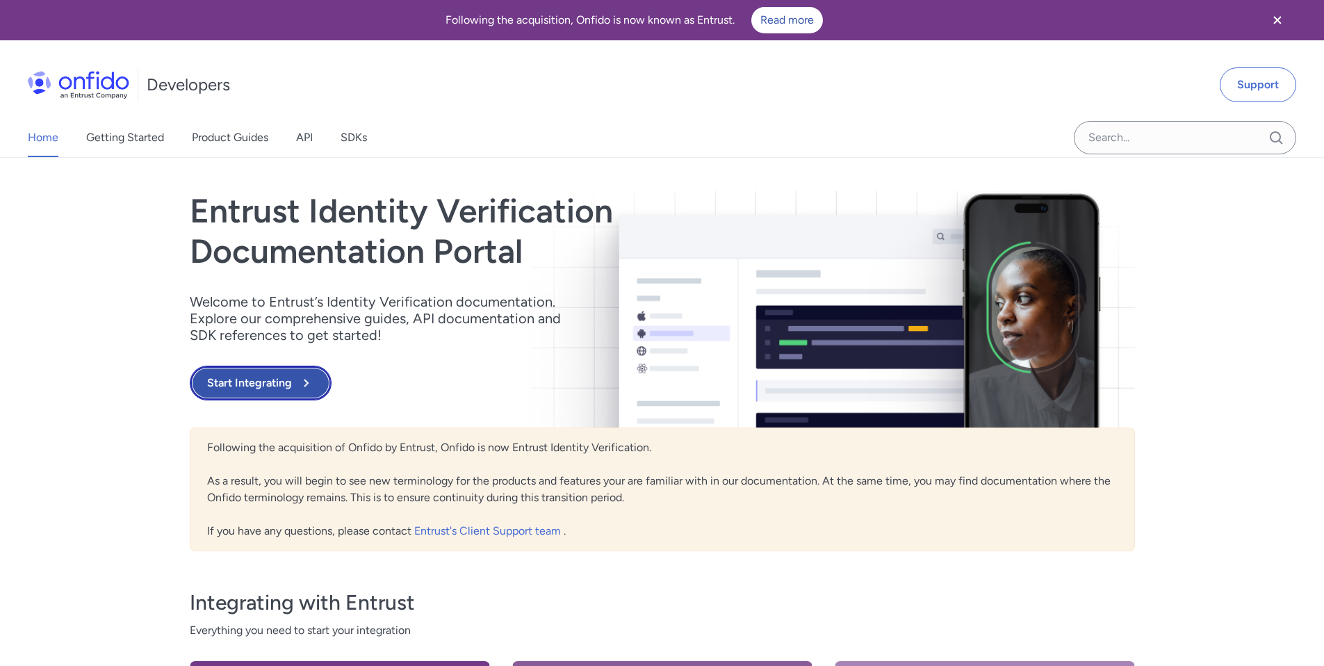
click at [269, 392] on button "Start Integrating" at bounding box center [261, 383] width 142 height 35
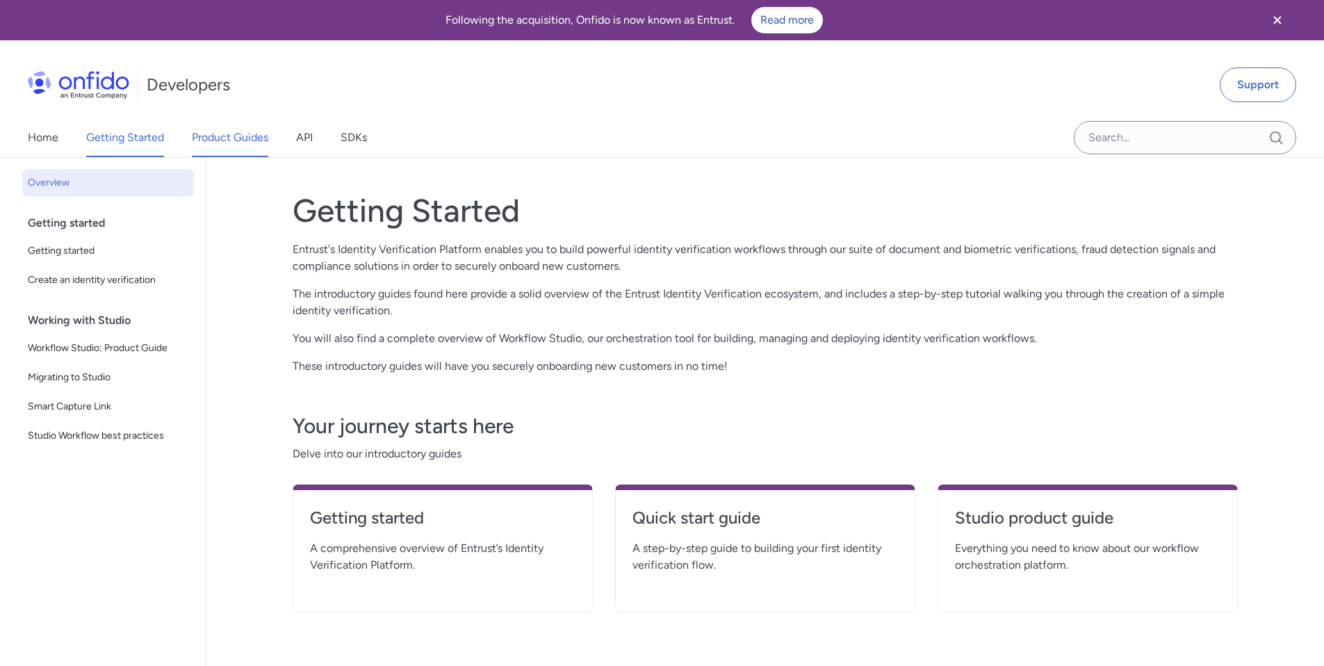
click at [237, 136] on link "Product Guides" at bounding box center [230, 137] width 76 height 39
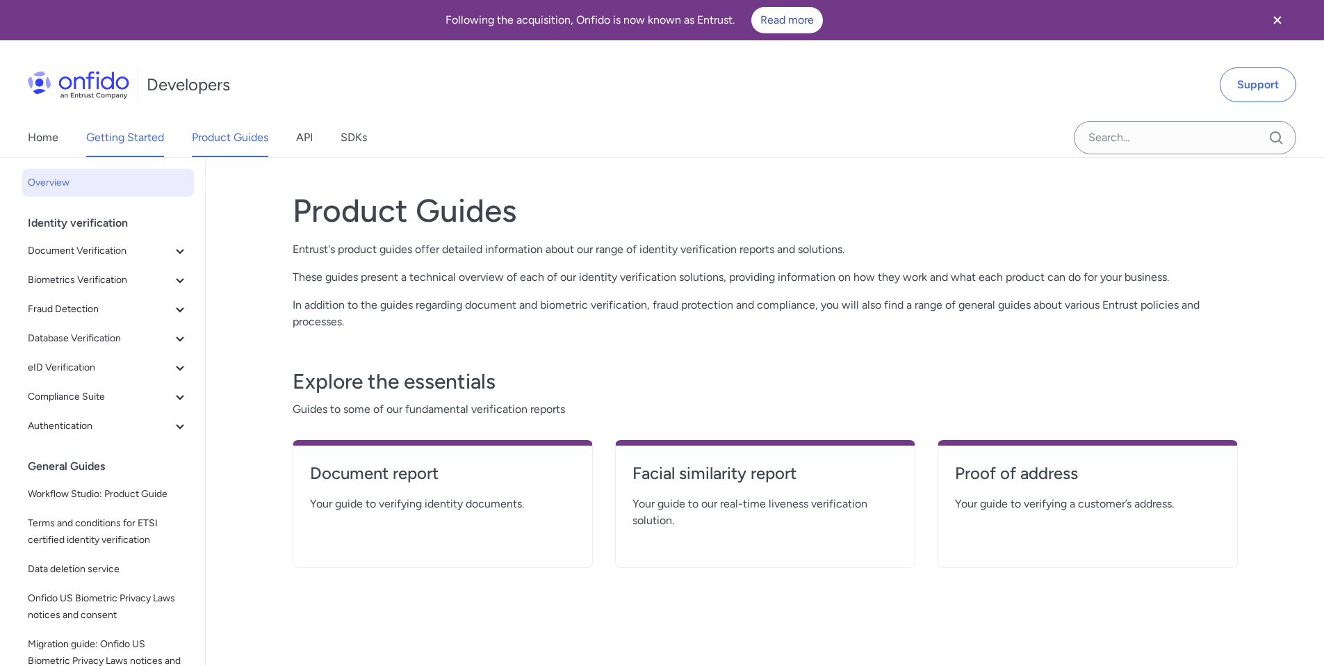
click at [123, 136] on link "Getting Started" at bounding box center [125, 137] width 78 height 39
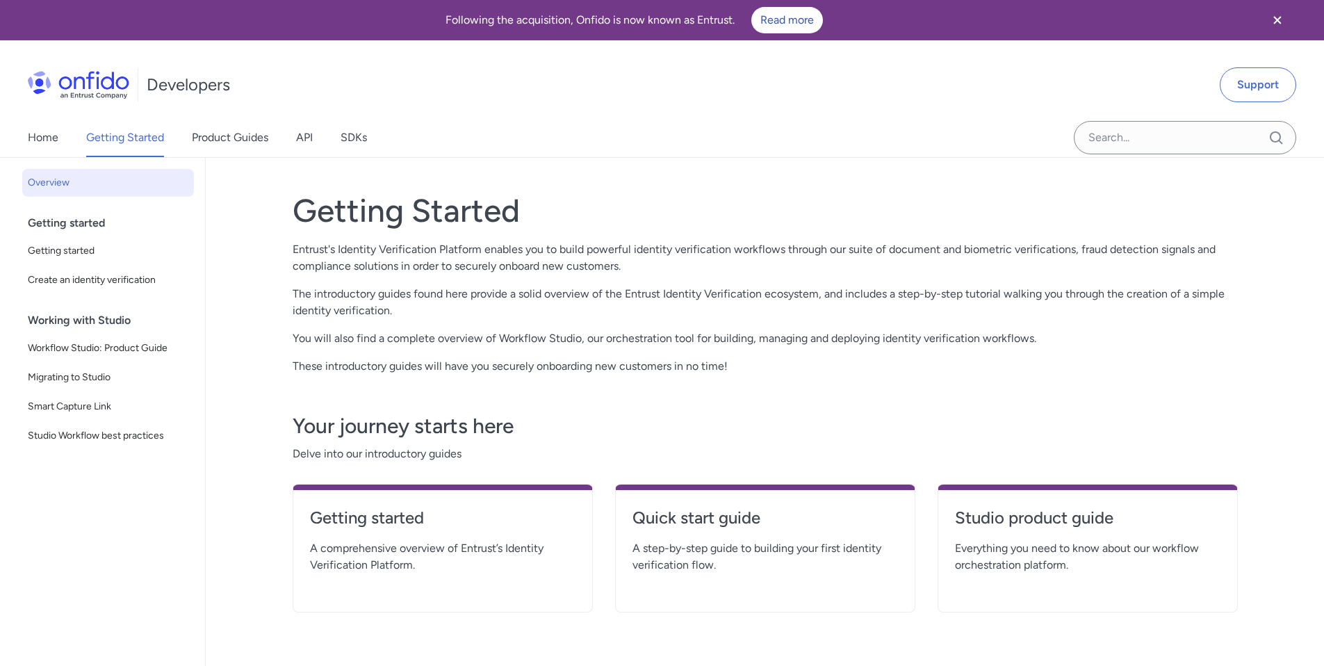
click at [10, 137] on div "Home Getting Started Product Guides API SDKs" at bounding box center [211, 137] width 423 height 39
click at [40, 136] on link "Home" at bounding box center [43, 137] width 31 height 39
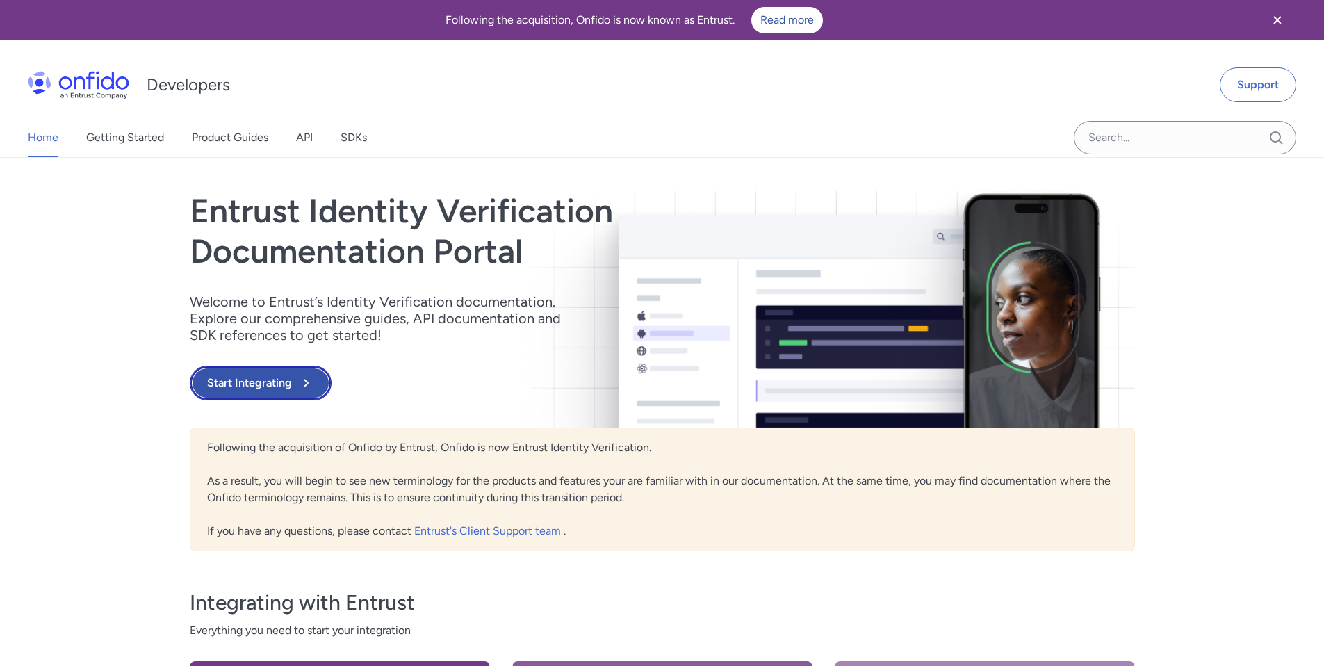
click at [277, 371] on button "Start Integrating" at bounding box center [261, 383] width 142 height 35
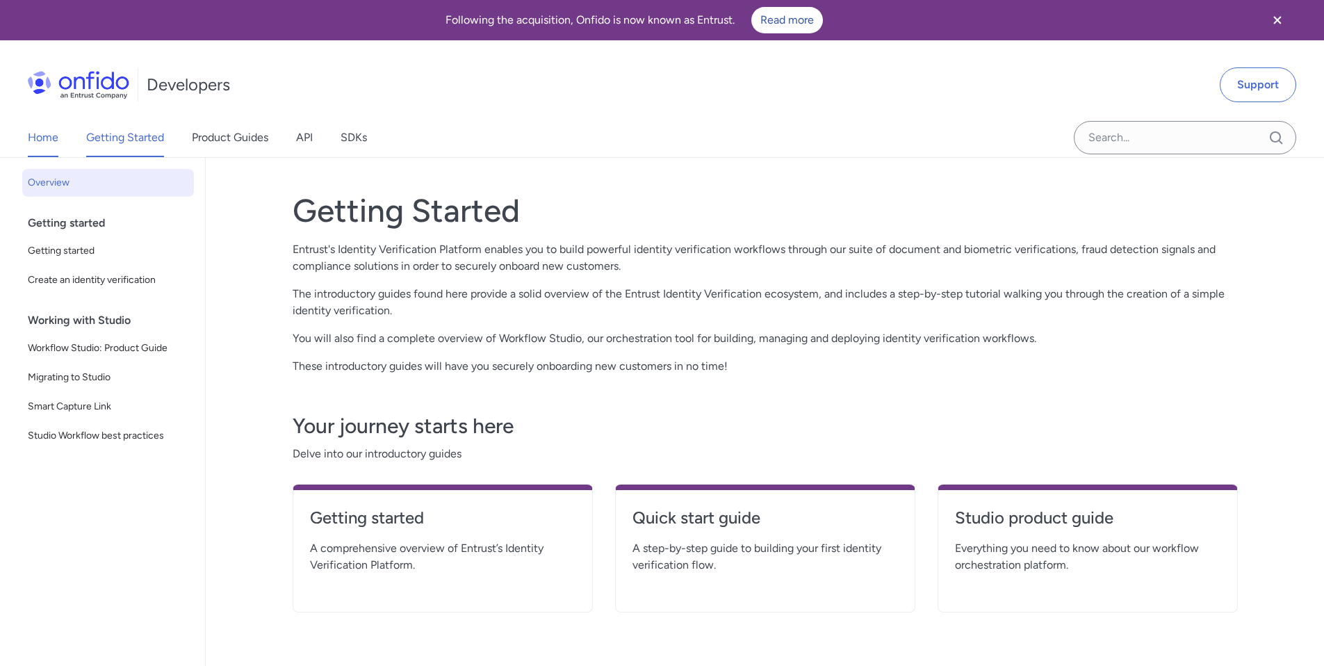
click at [39, 134] on link "Home" at bounding box center [43, 137] width 31 height 39
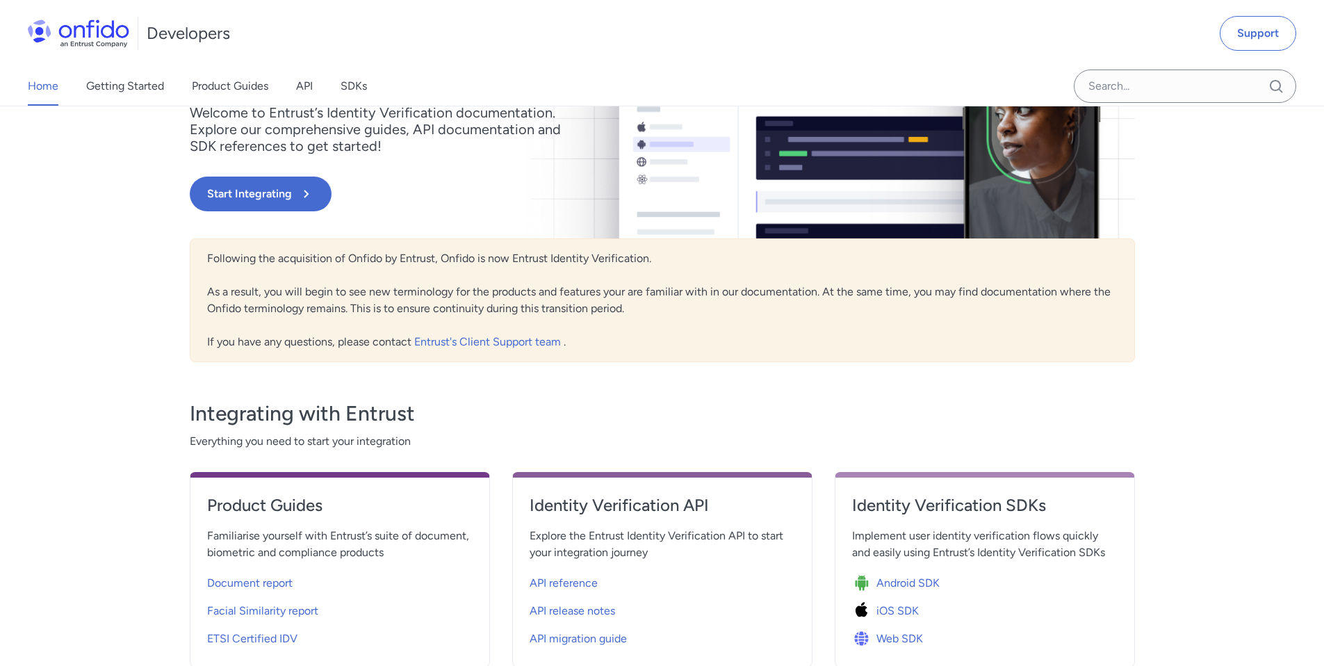
scroll to position [174, 0]
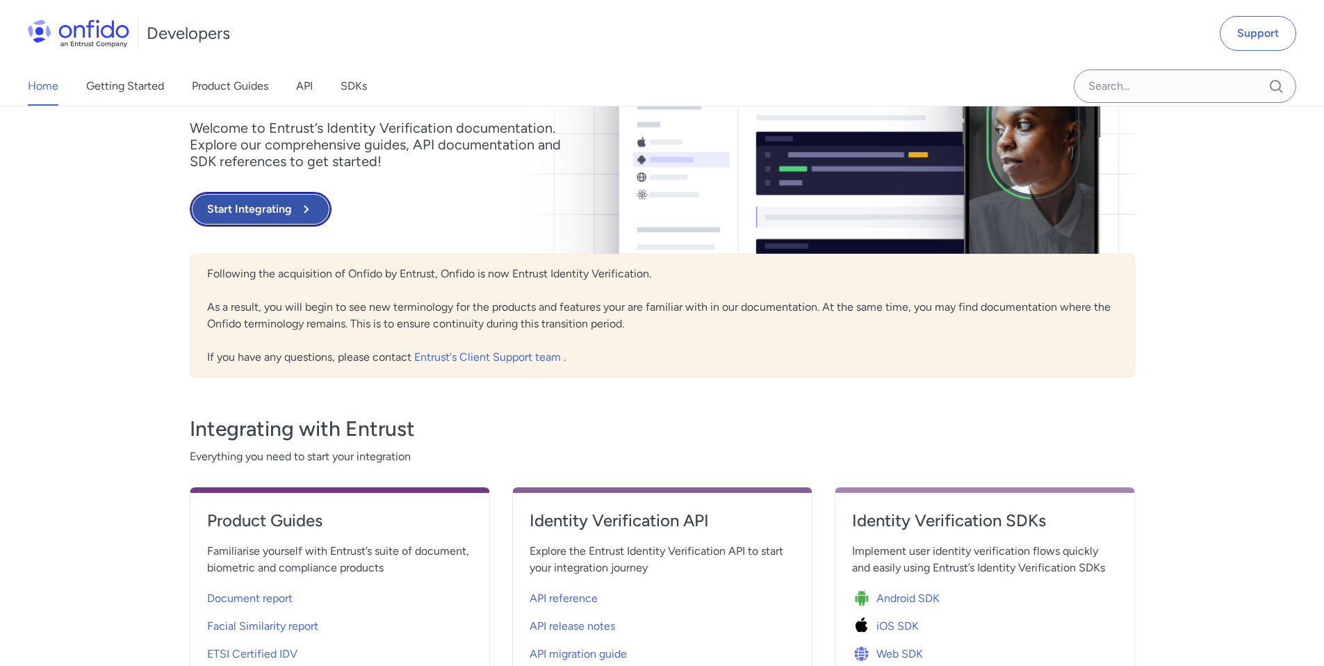
click at [268, 222] on button "Start Integrating" at bounding box center [261, 209] width 142 height 35
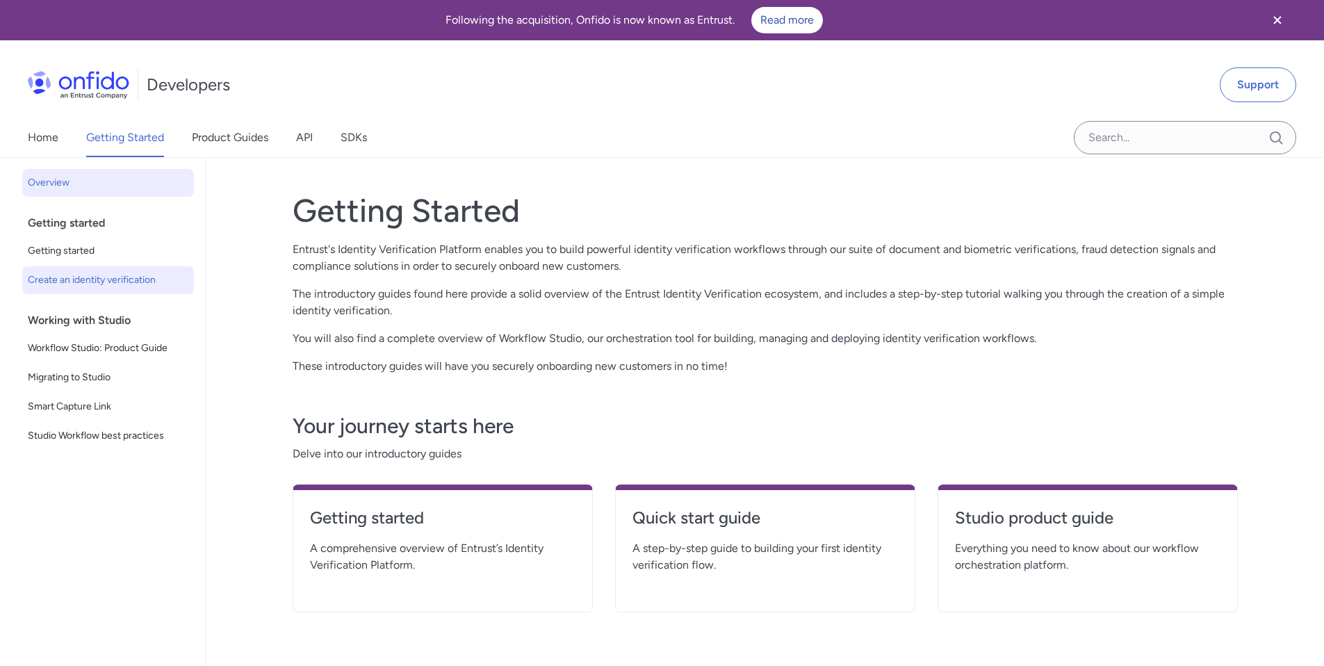
click at [117, 269] on link "Create an identity verification" at bounding box center [108, 280] width 172 height 28
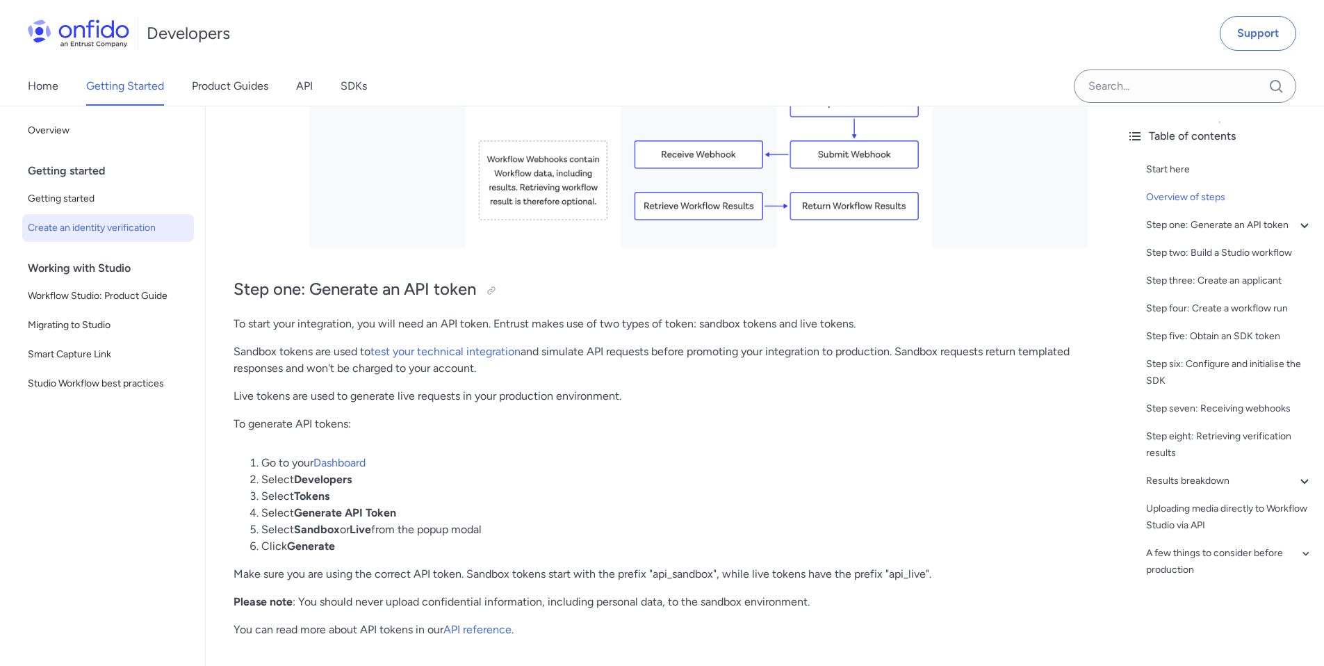
scroll to position [764, 0]
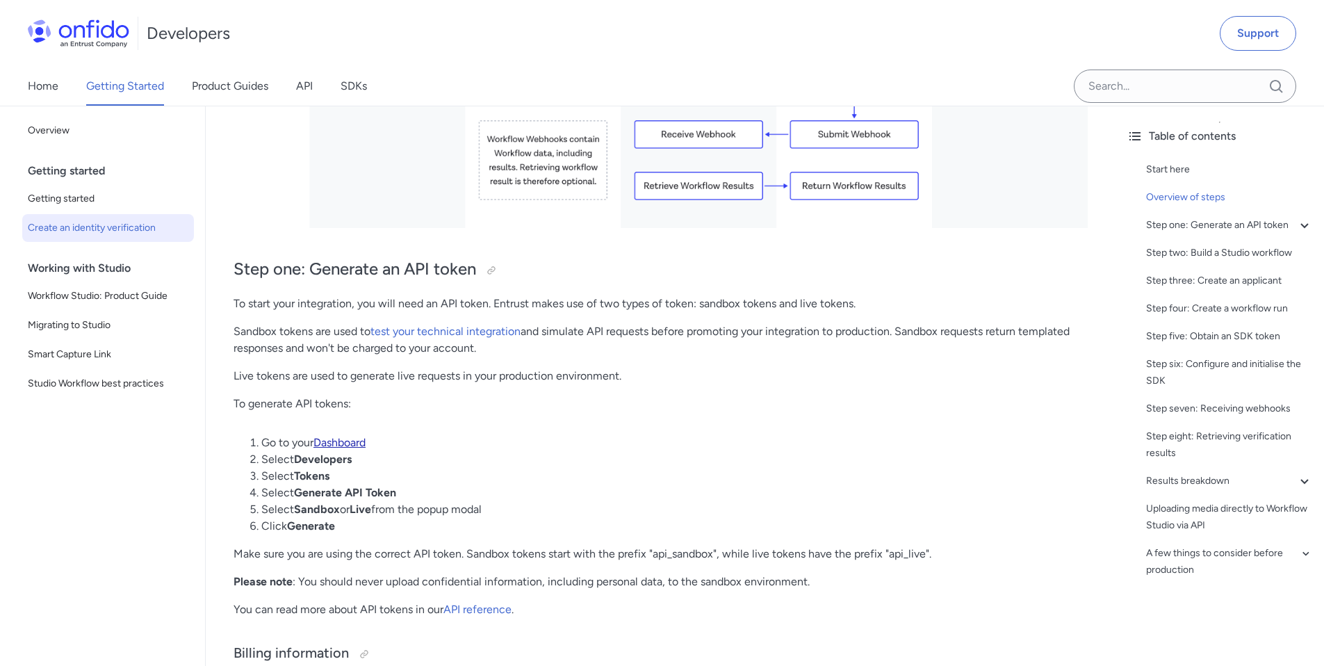
click at [356, 443] on link "Dashboard" at bounding box center [339, 442] width 52 height 13
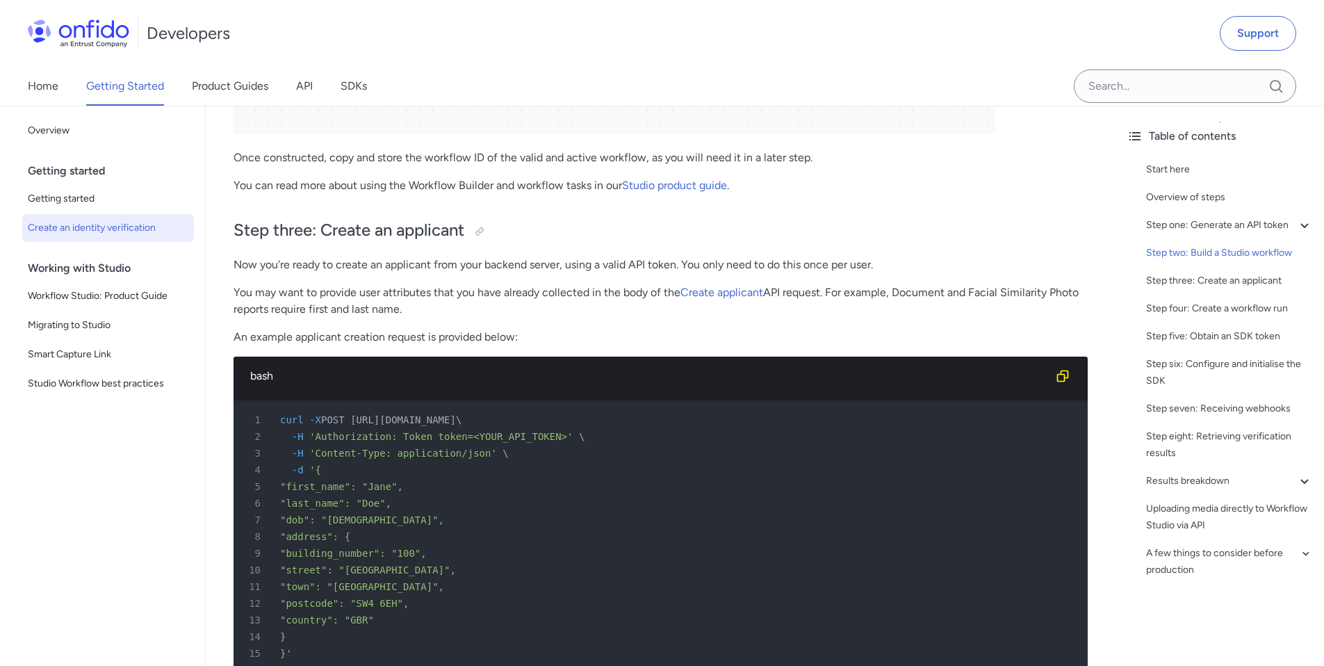
scroll to position [2531, 0]
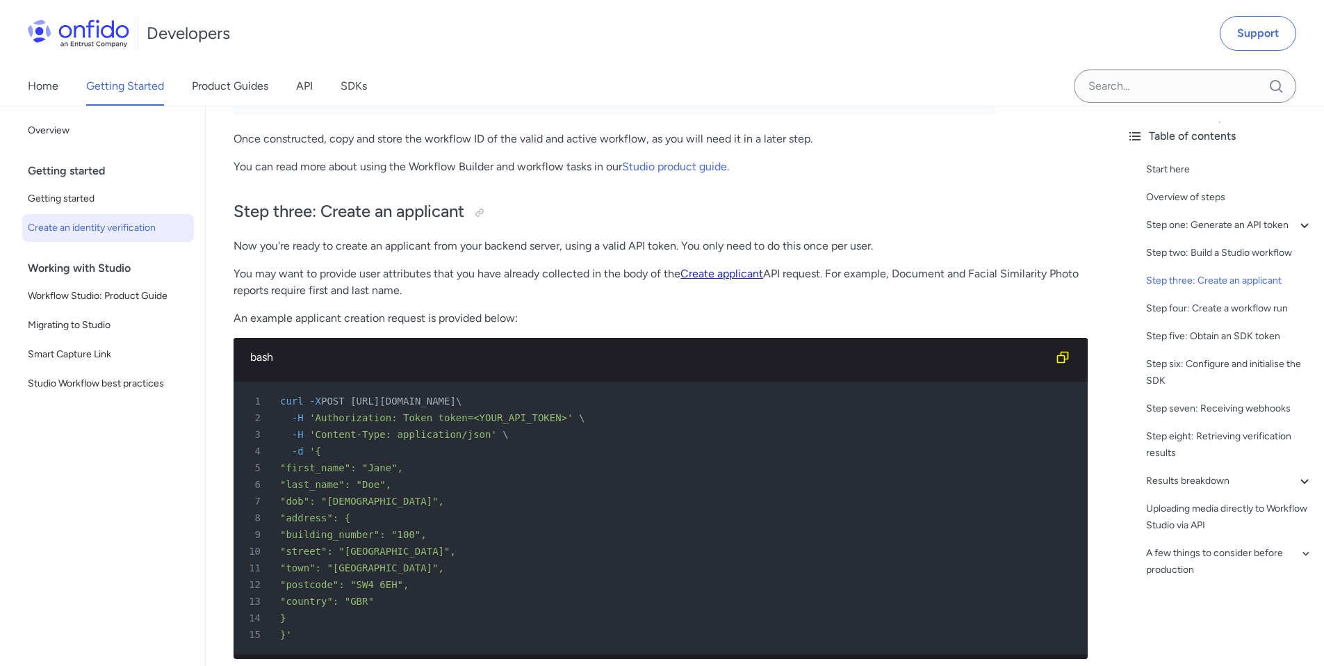
click at [707, 270] on link "Create applicant" at bounding box center [721, 273] width 83 height 13
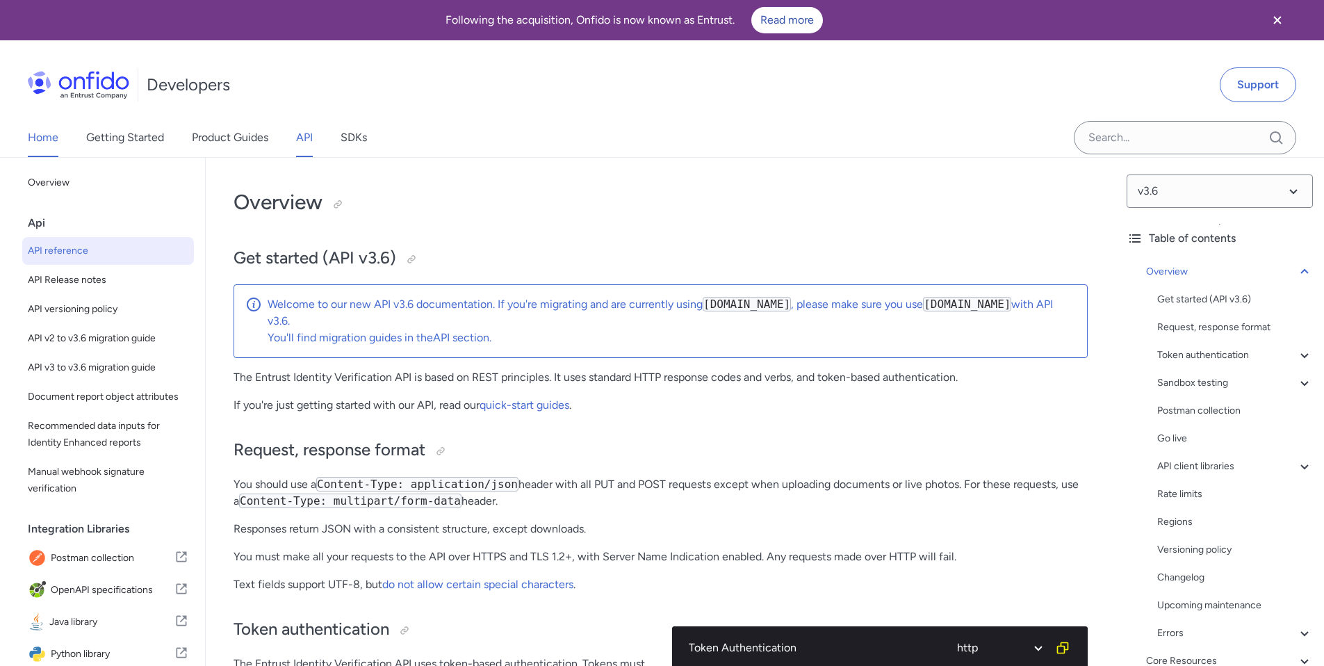
click at [50, 138] on link "Home" at bounding box center [43, 137] width 31 height 39
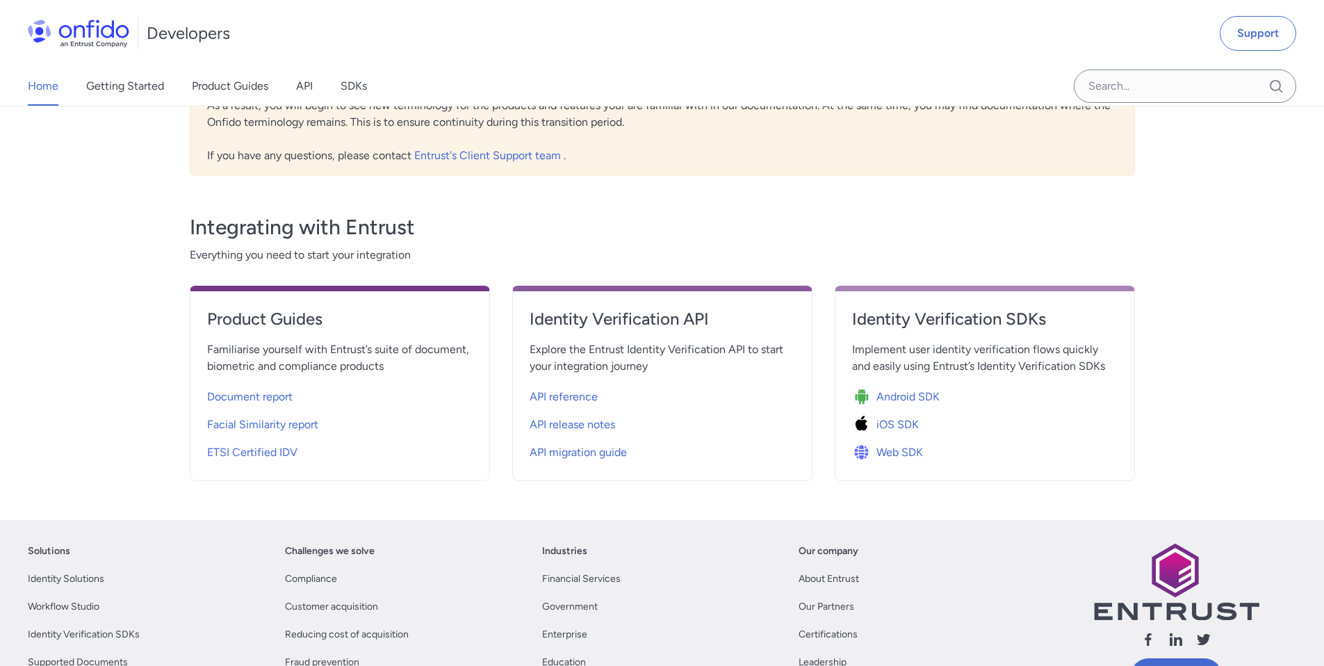
scroll to position [373, 0]
